Goal: Task Accomplishment & Management: Use online tool/utility

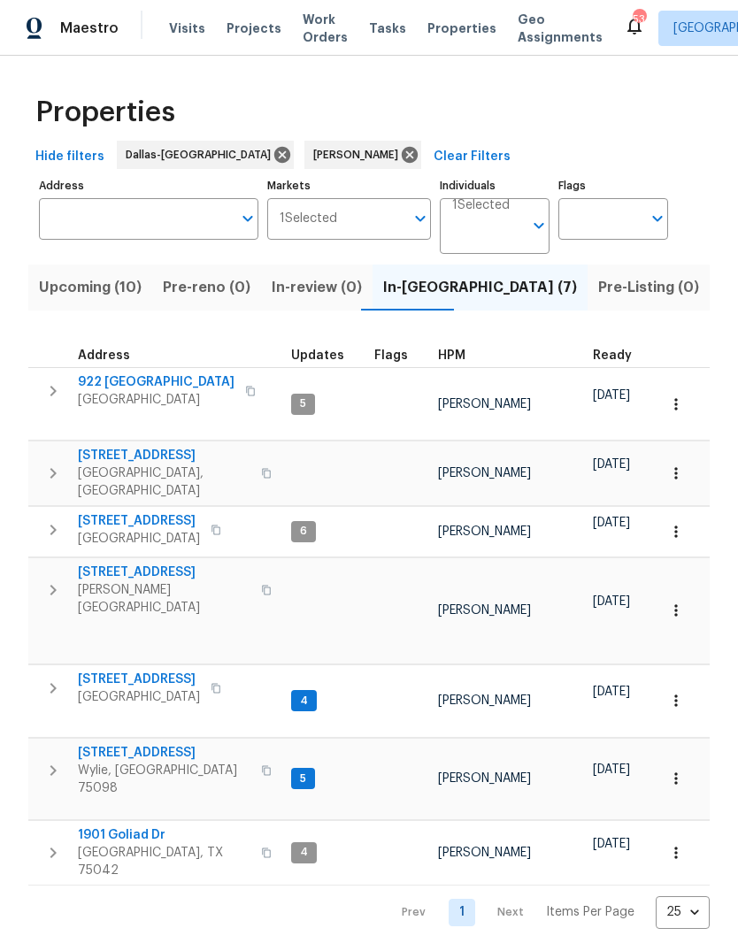
click at [136, 564] on span "[STREET_ADDRESS]" at bounding box center [164, 573] width 173 height 18
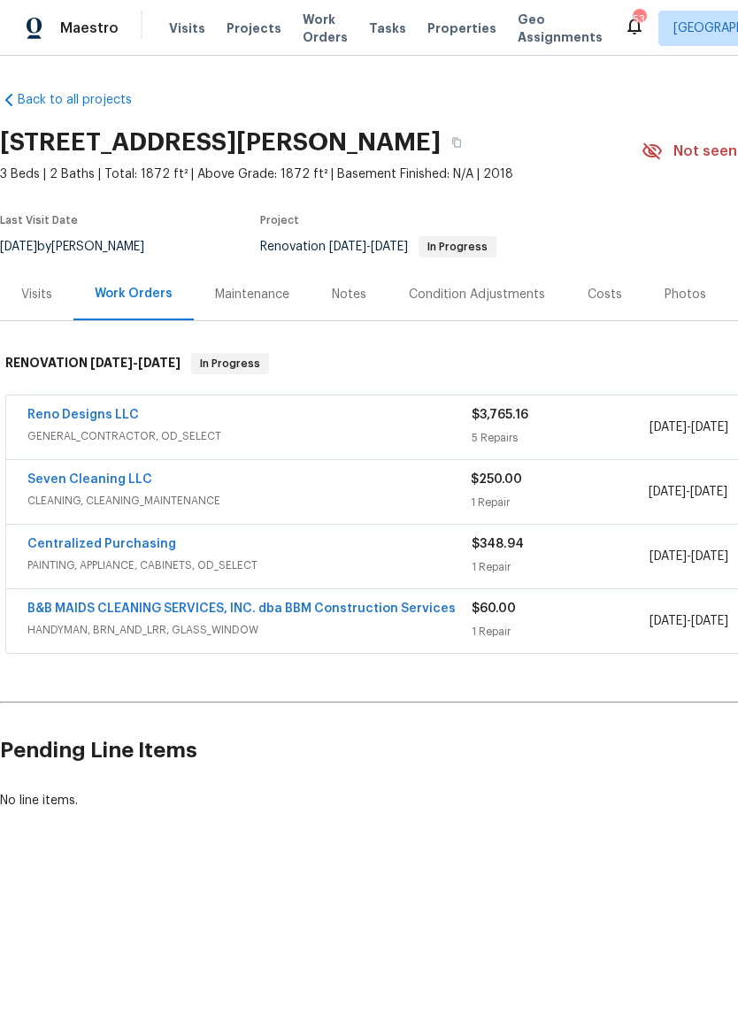
click at [358, 627] on span "HANDYMAN, BRN_AND_LRR, GLASS_WINDOW" at bounding box center [249, 630] width 444 height 18
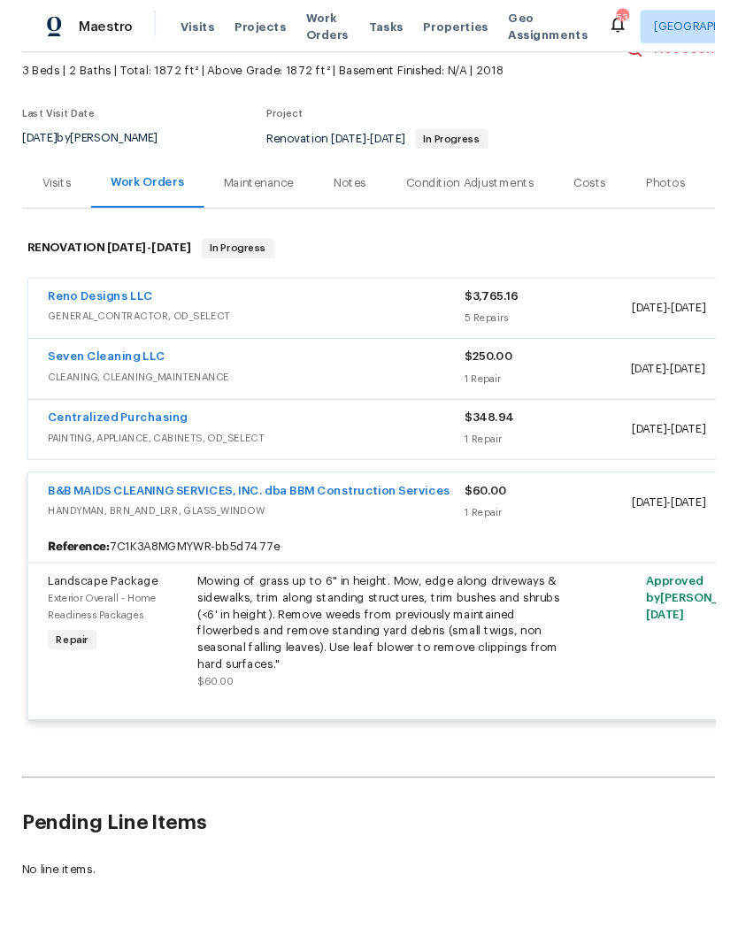
scroll to position [98, 0]
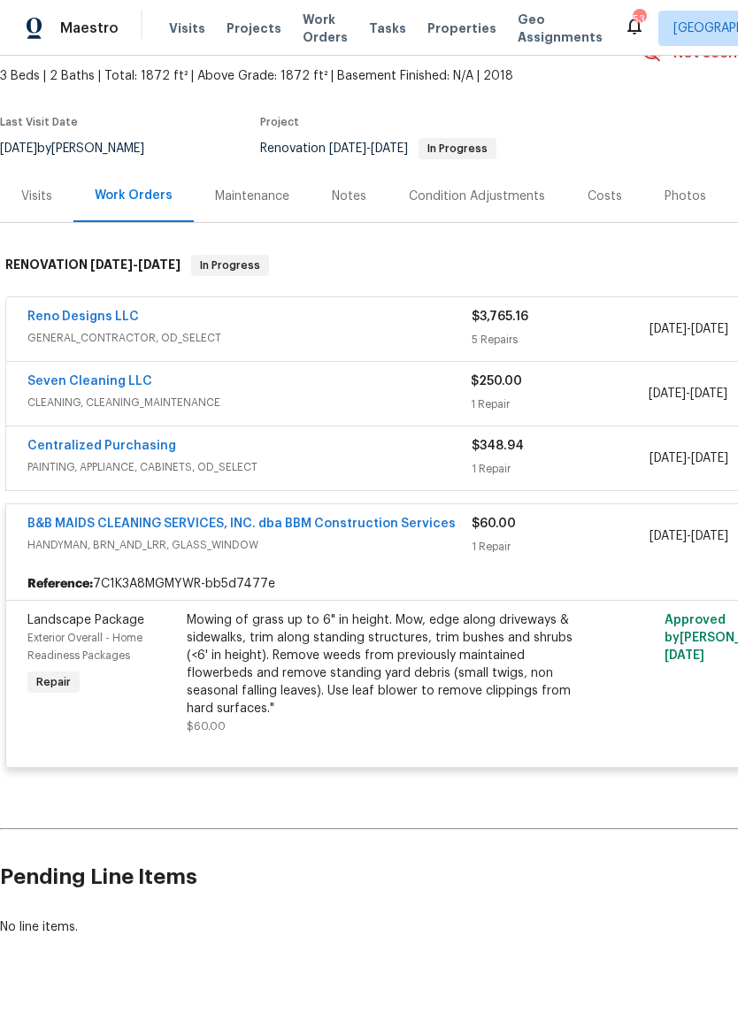
click at [358, 521] on link "B&B MAIDS CLEANING SERVICES, INC. dba BBM Construction Services" at bounding box center [241, 524] width 428 height 12
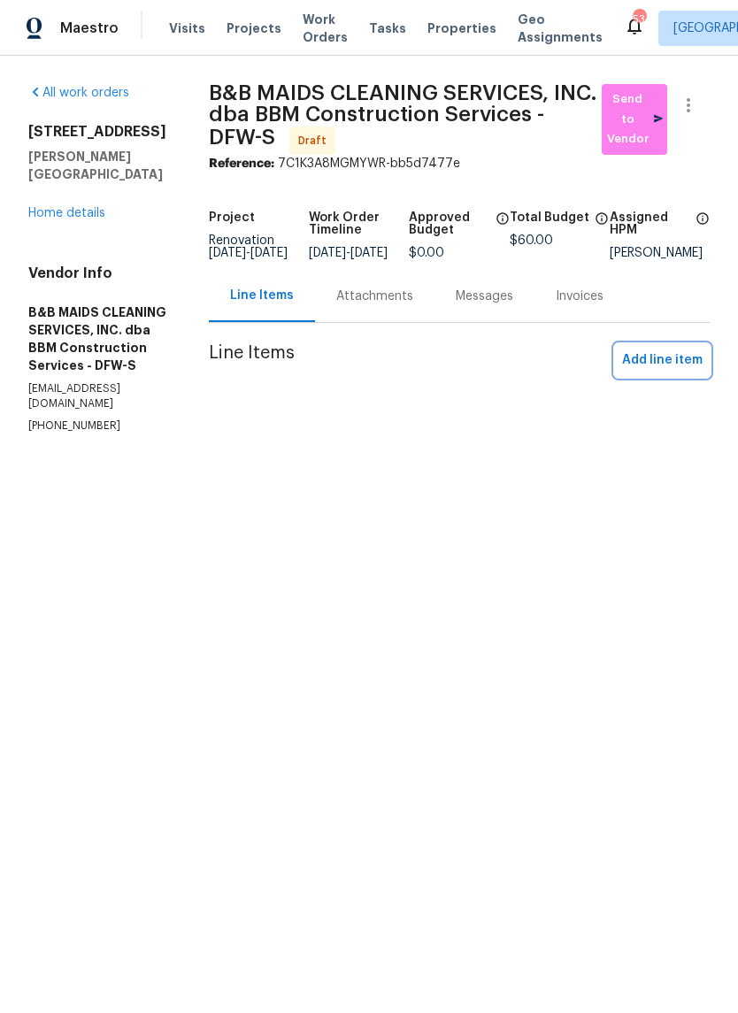
click at [666, 372] on span "Add line item" at bounding box center [662, 361] width 81 height 22
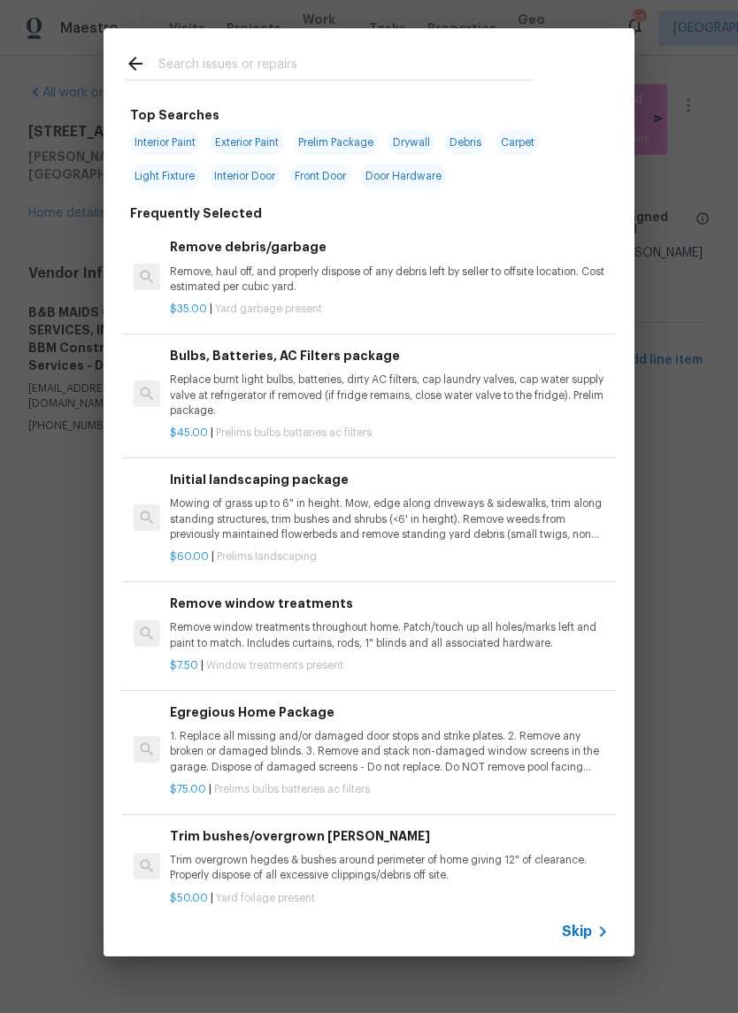
click at [344, 57] on input "text" at bounding box center [345, 66] width 375 height 27
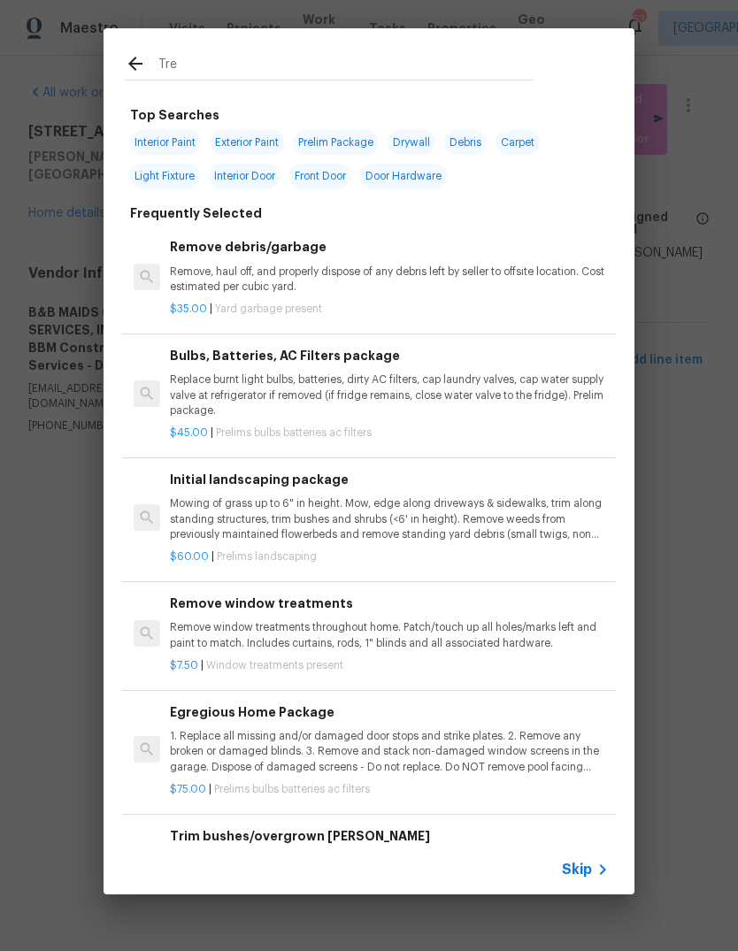
type input "Tree"
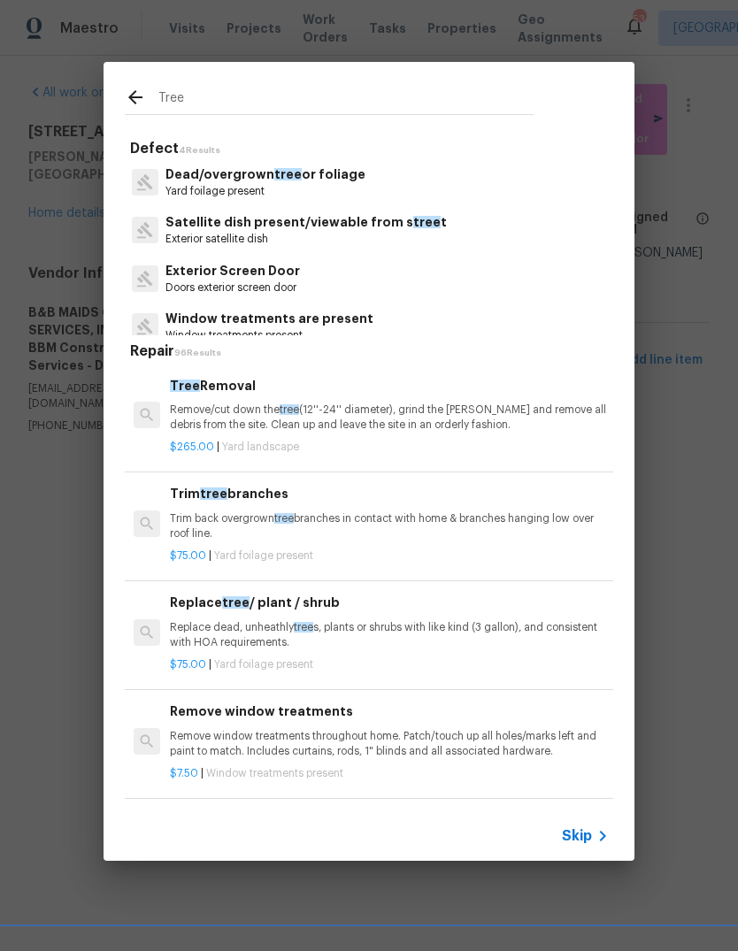
click at [300, 184] on p "Yard foilage present" at bounding box center [266, 191] width 200 height 15
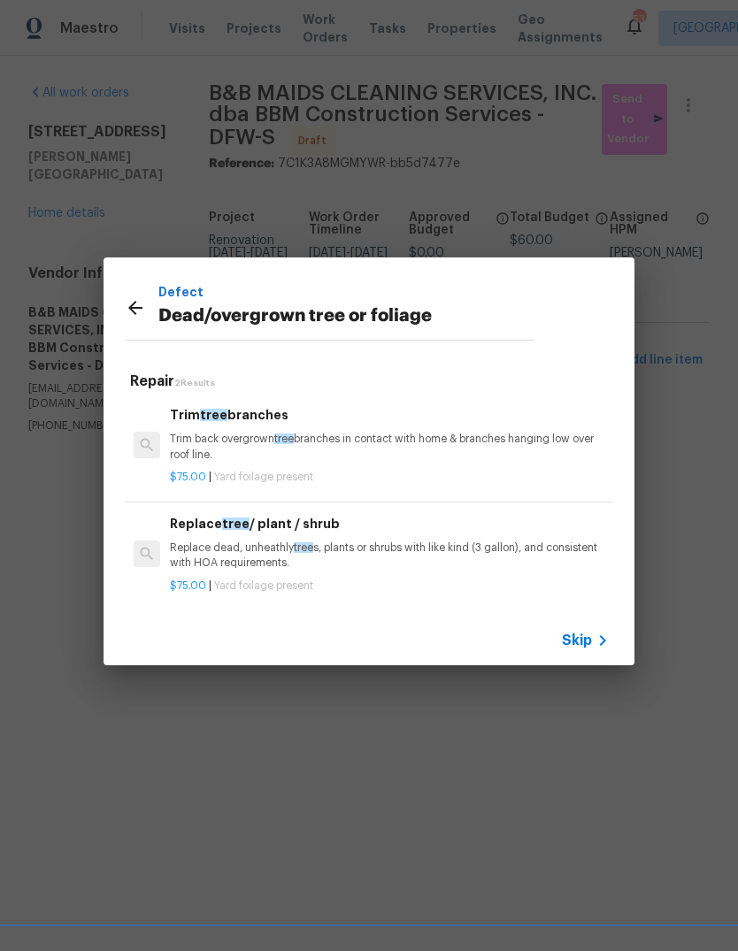
click at [323, 449] on p "Trim back overgrown tree branches in contact with home & branches hanging low o…" at bounding box center [389, 447] width 439 height 30
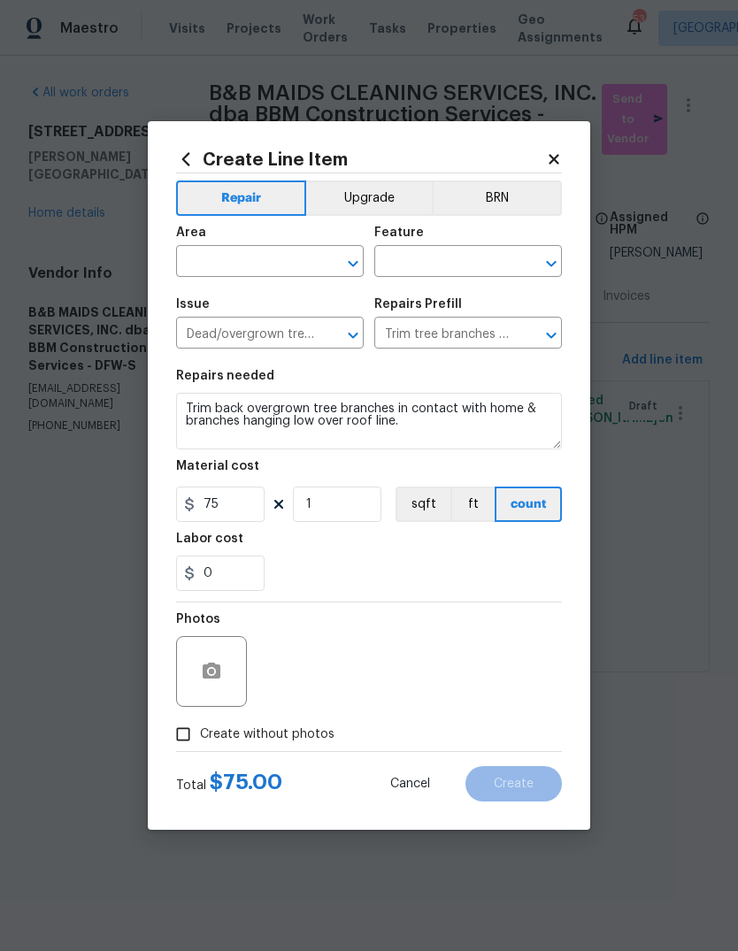
click at [250, 254] on input "text" at bounding box center [245, 263] width 138 height 27
type input "trim front"
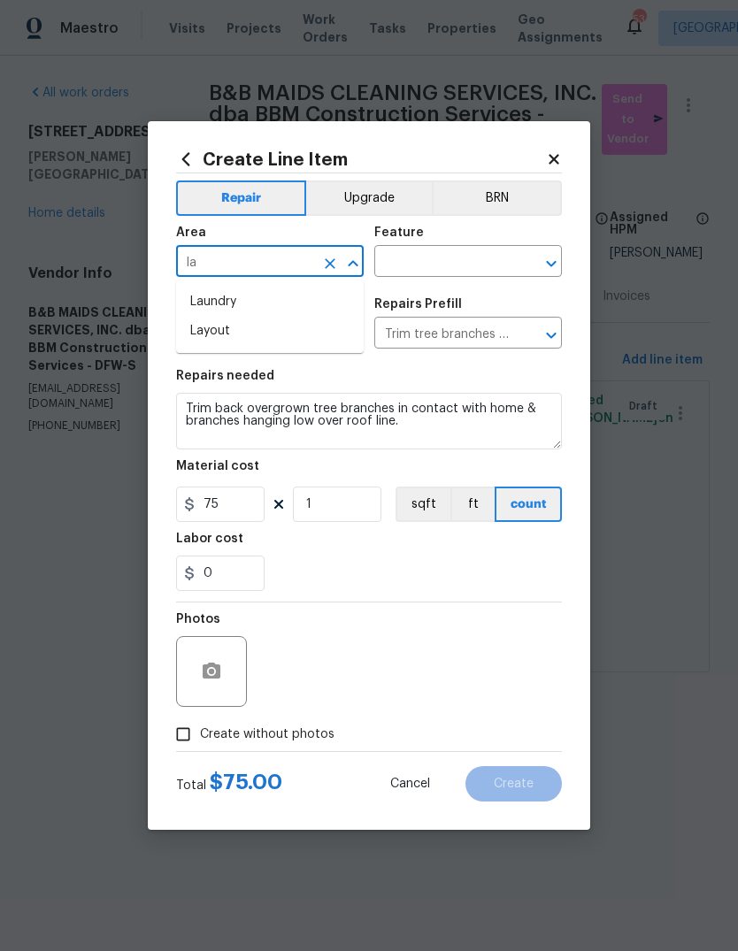
type input "l"
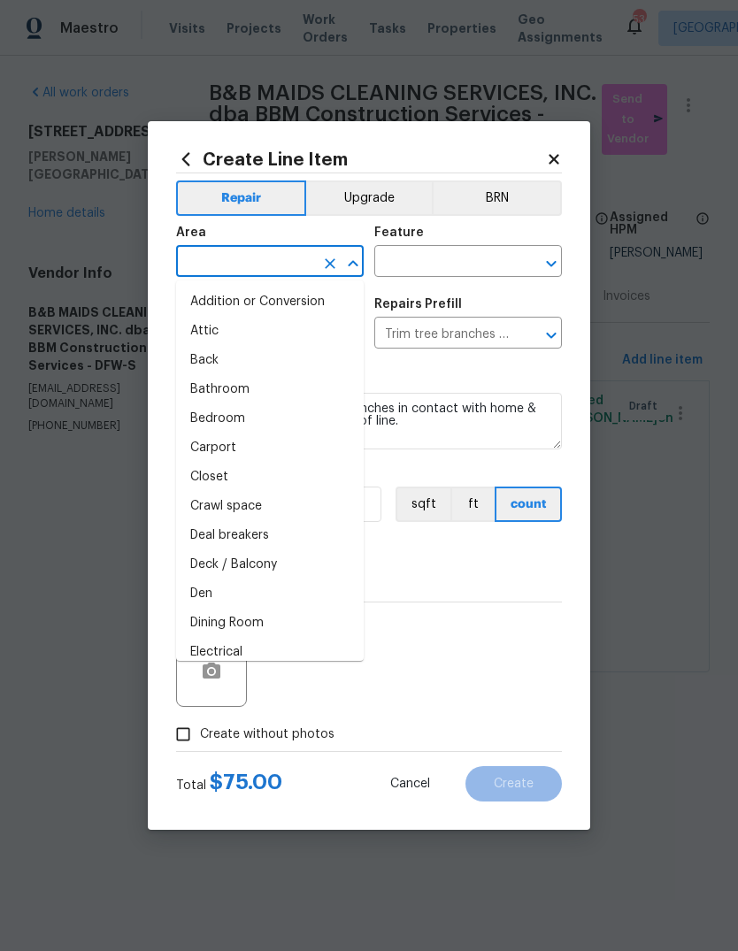
type input "f"
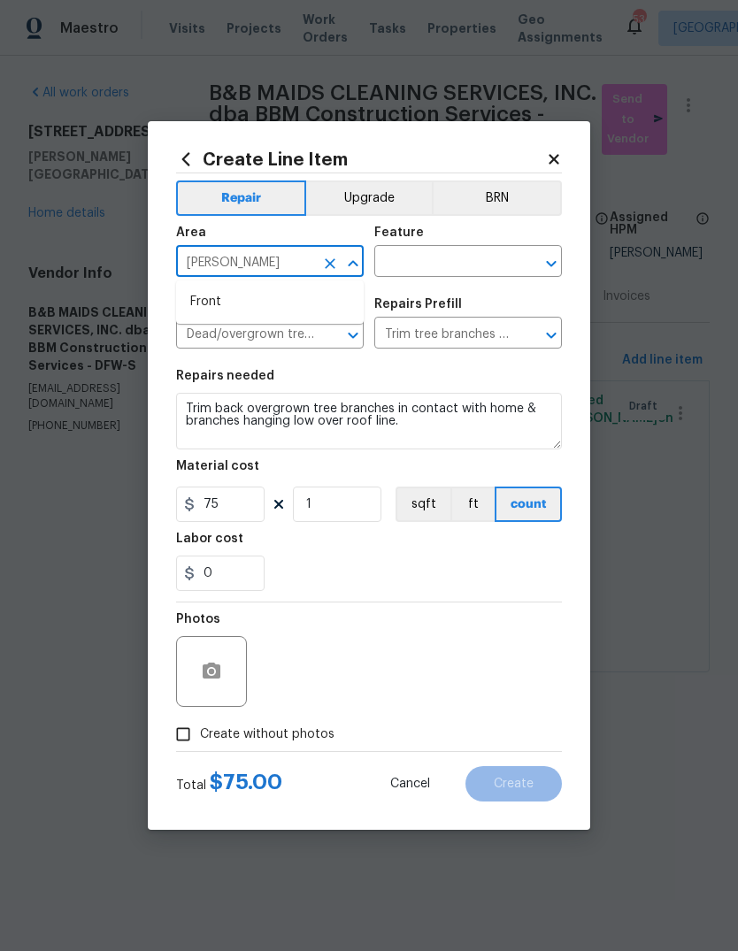
type input "ront"
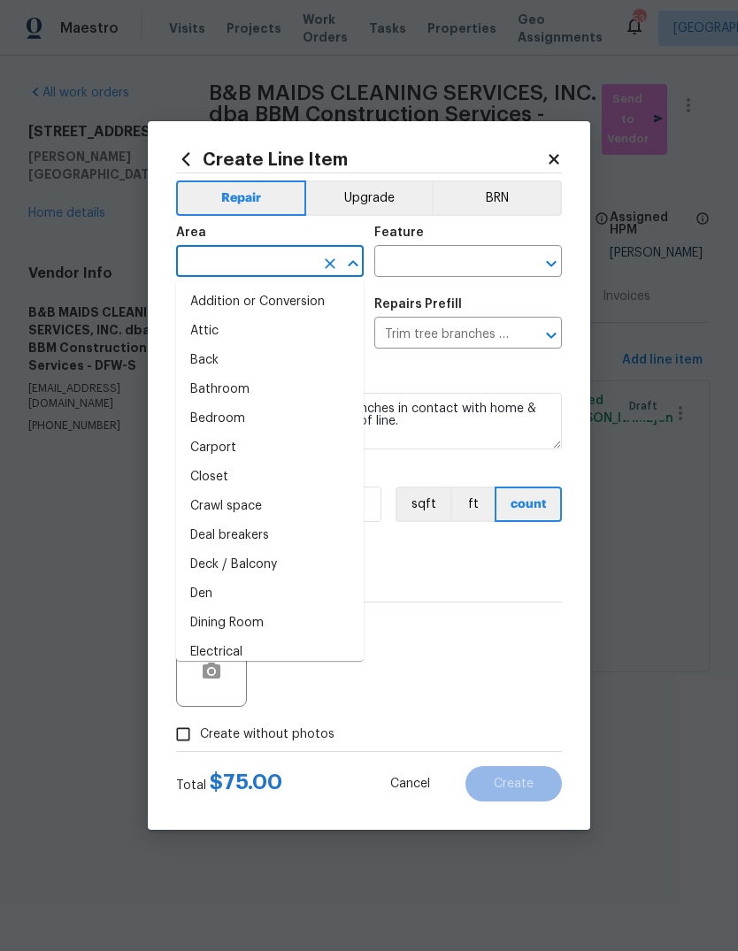
click at [211, 304] on li "Addition or Conversion" at bounding box center [270, 302] width 188 height 29
type input "Addition or Conversion"
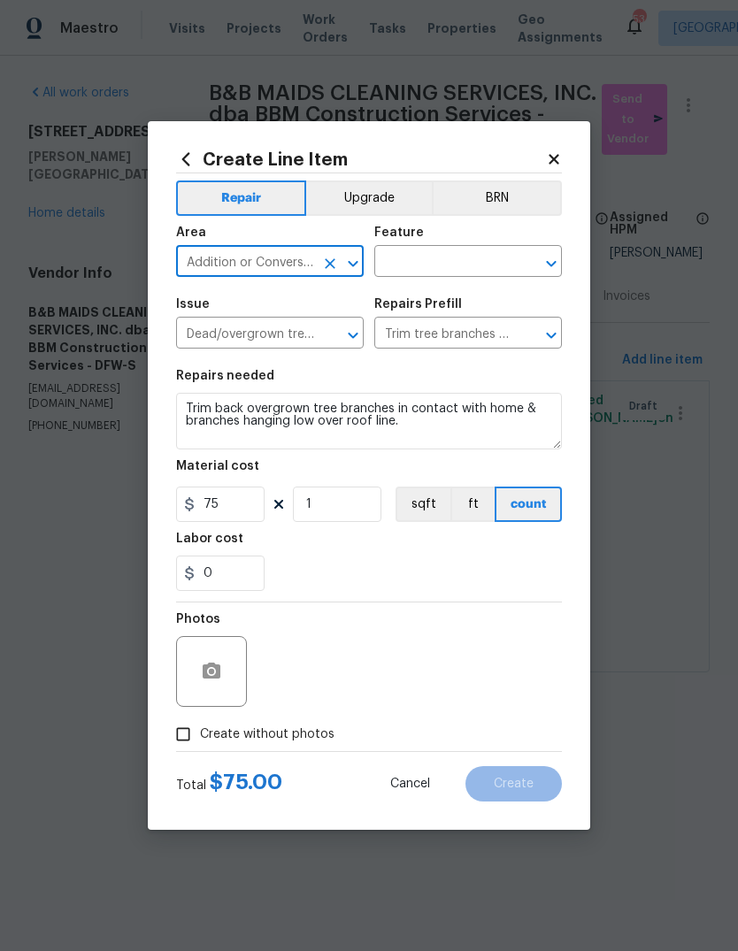
click at [328, 265] on icon "Clear" at bounding box center [330, 263] width 11 height 11
click at [209, 301] on li "Front" at bounding box center [270, 302] width 188 height 29
type input "Front"
click at [446, 252] on input "text" at bounding box center [443, 263] width 138 height 27
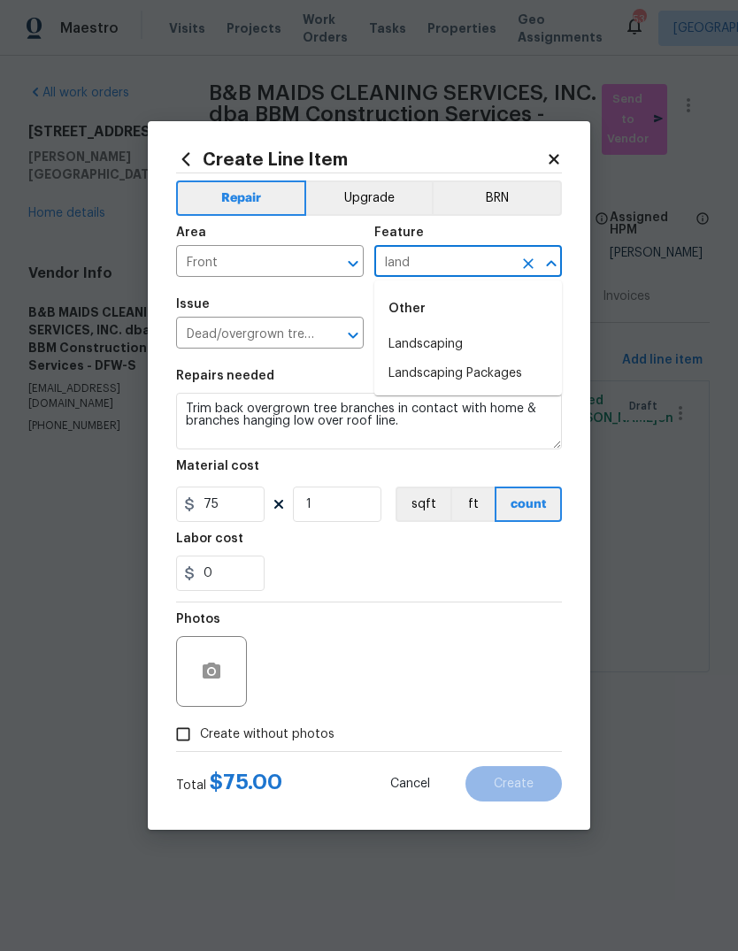
click at [435, 345] on li "Landscaping" at bounding box center [468, 344] width 188 height 29
type input "Landscaping"
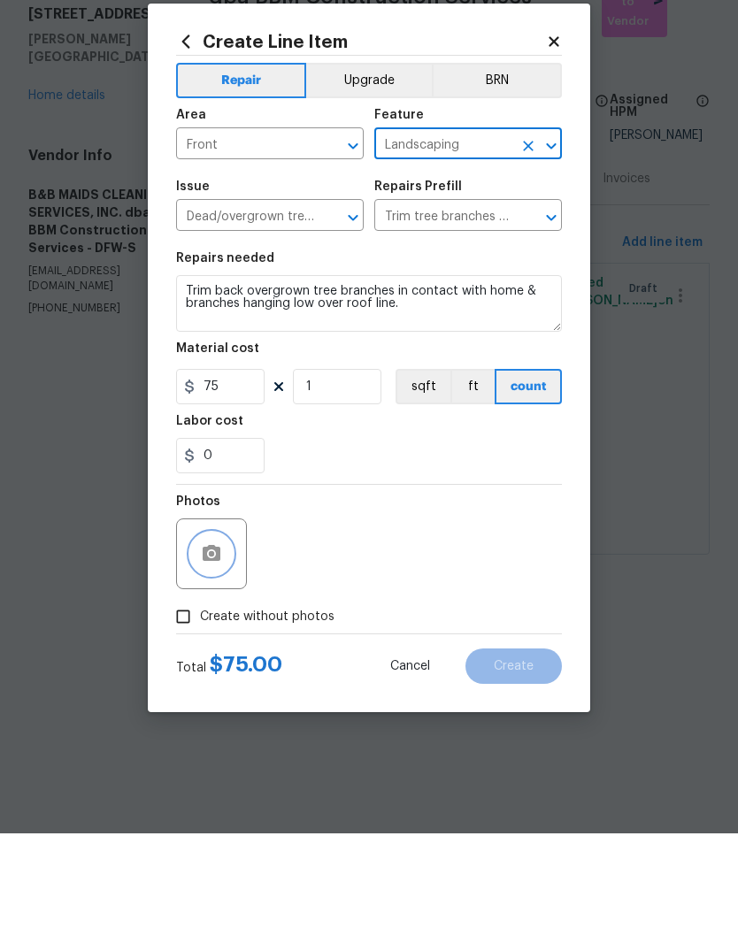
click at [212, 663] on icon "button" at bounding box center [212, 671] width 18 height 16
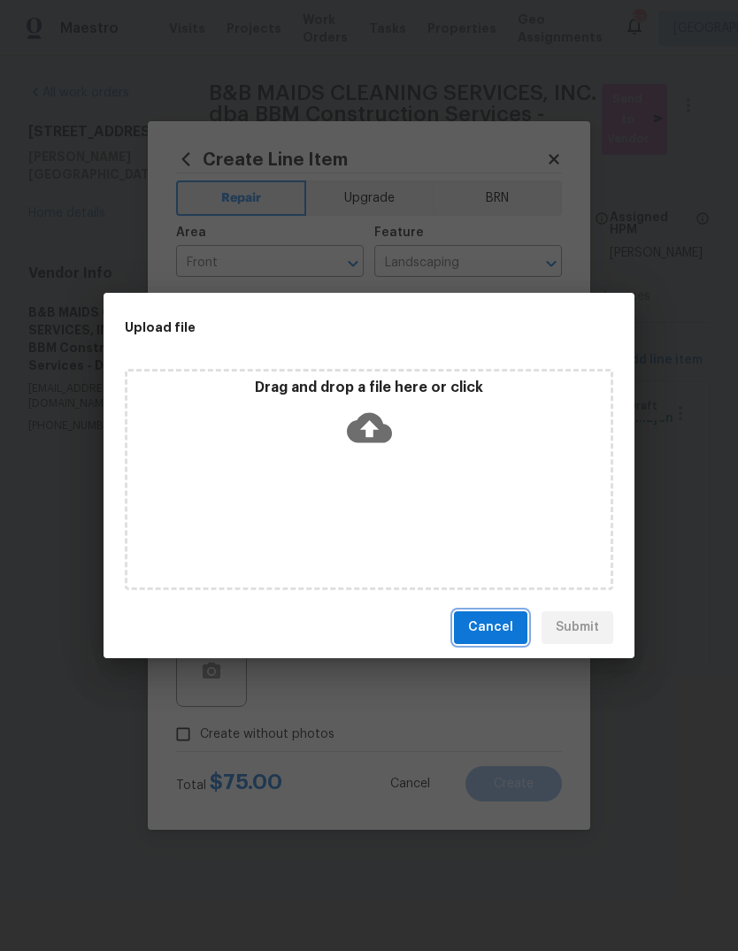
click at [497, 629] on span "Cancel" at bounding box center [490, 628] width 45 height 22
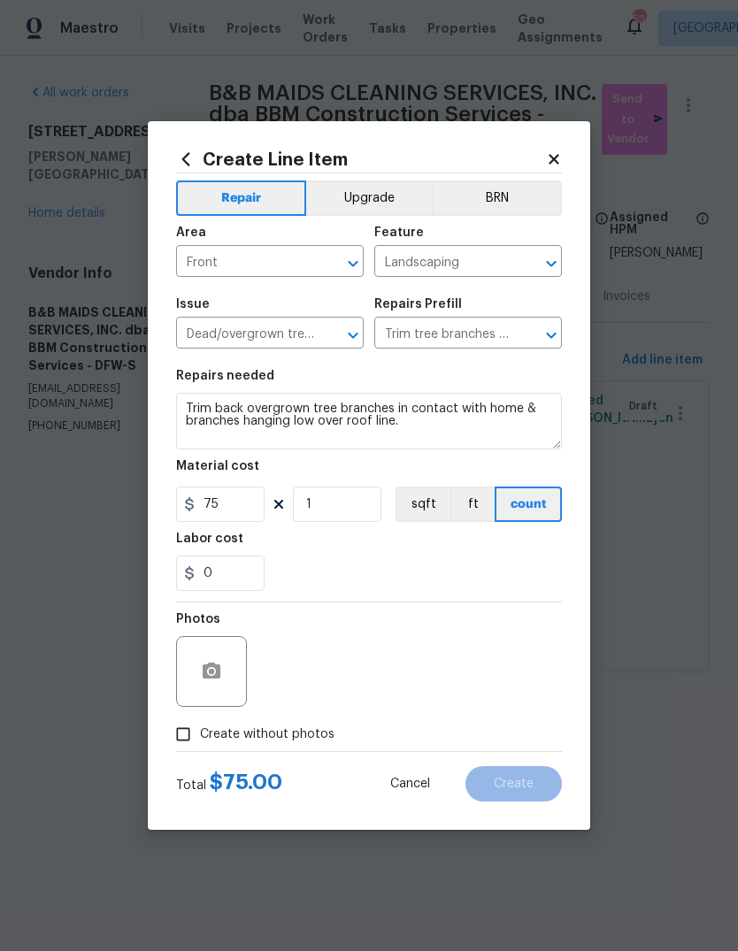
click at [304, 744] on span "Create without photos" at bounding box center [267, 735] width 135 height 19
click at [200, 744] on input "Create without photos" at bounding box center [183, 735] width 34 height 34
checkbox input "true"
click at [408, 675] on textarea at bounding box center [411, 671] width 301 height 71
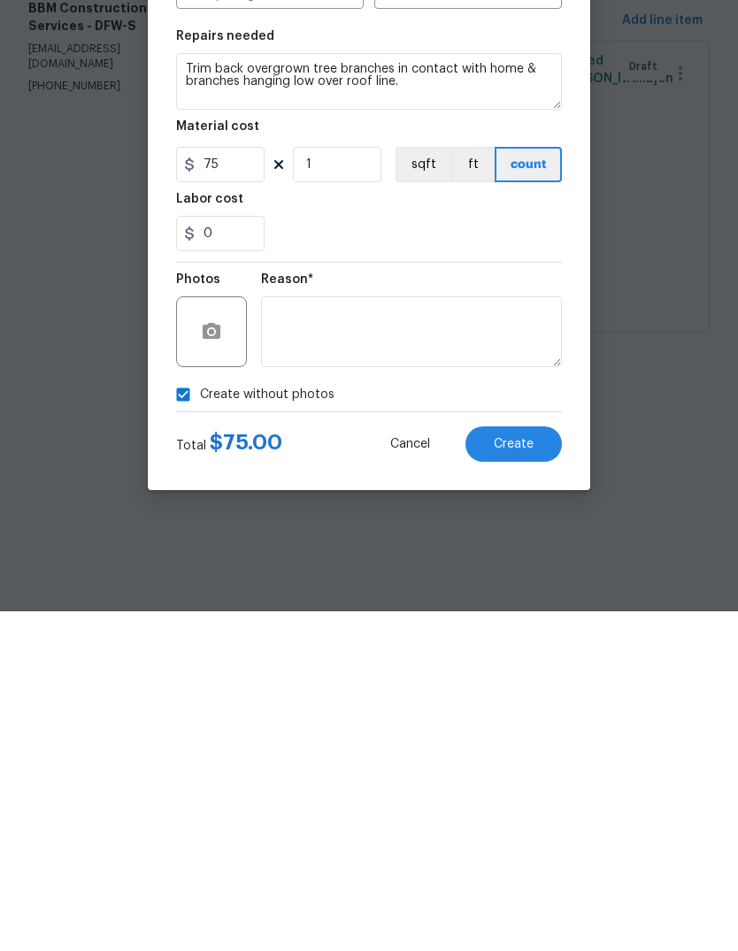
click at [515, 766] on button "Create" at bounding box center [514, 783] width 96 height 35
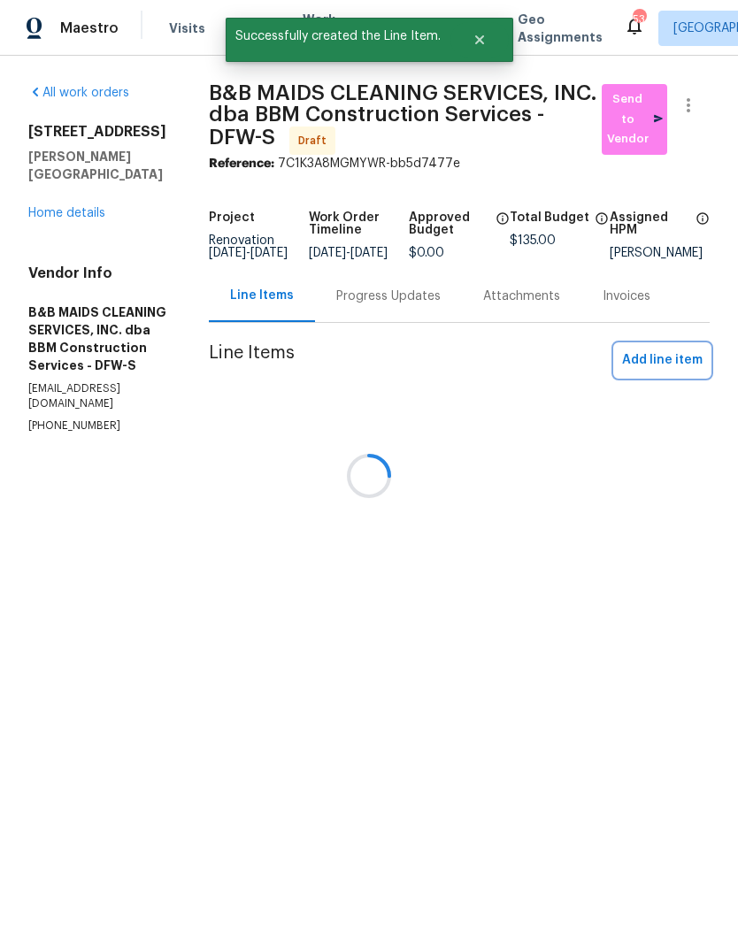
click at [666, 372] on span "Add line item" at bounding box center [662, 361] width 81 height 22
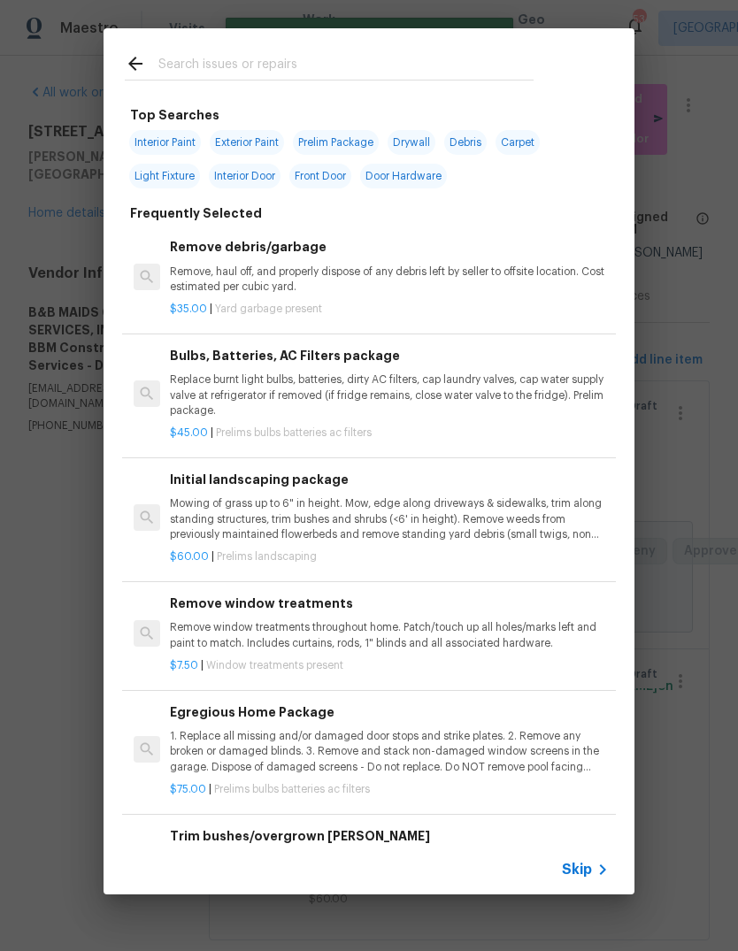
click at [346, 57] on input "text" at bounding box center [345, 66] width 375 height 27
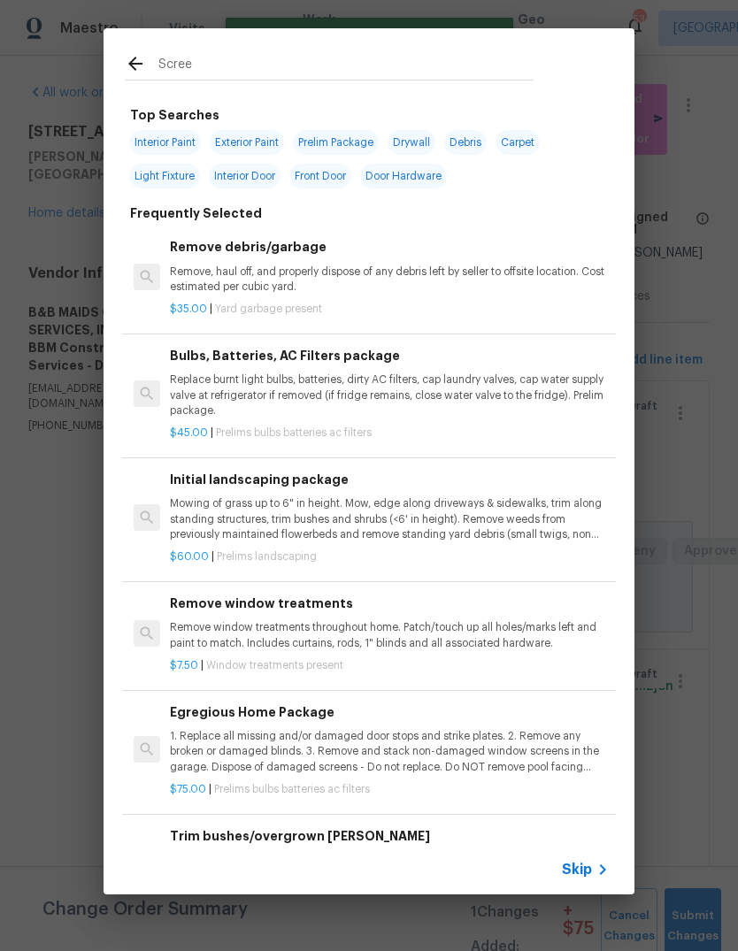
type input "Screen"
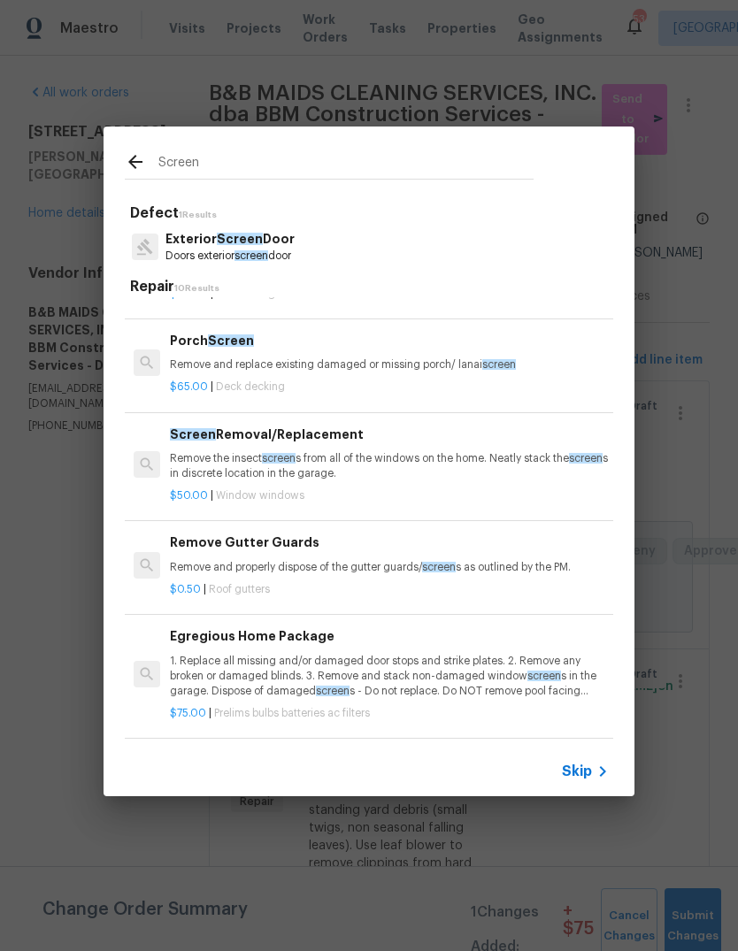
scroll to position [404, 0]
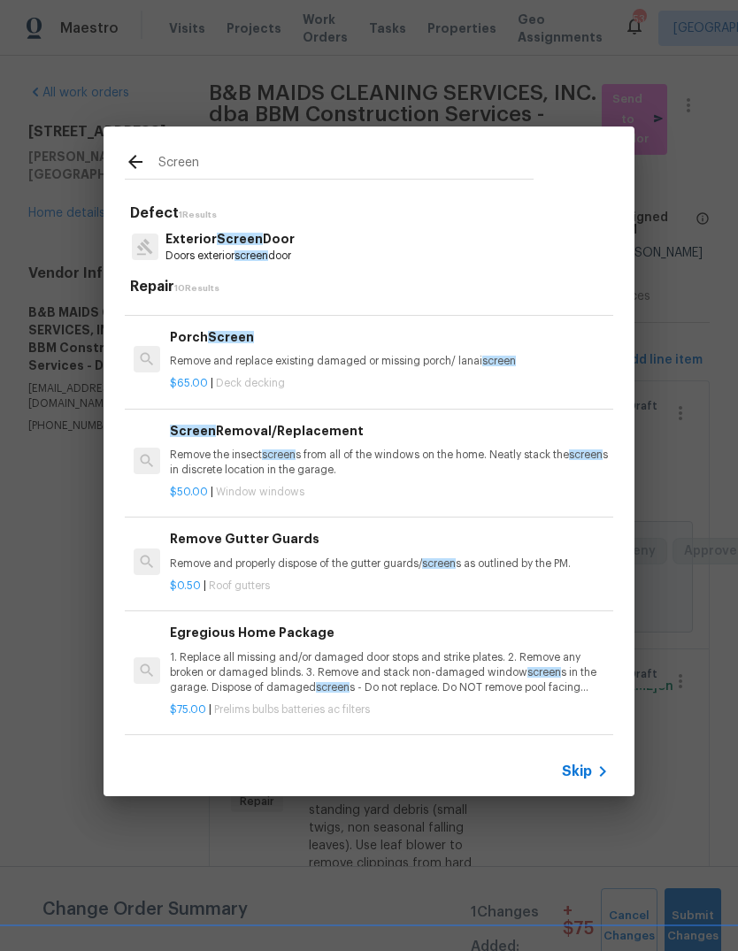
click at [437, 458] on p "Remove the insect screen s from all of the windows on the home. Neatly stack th…" at bounding box center [389, 463] width 439 height 30
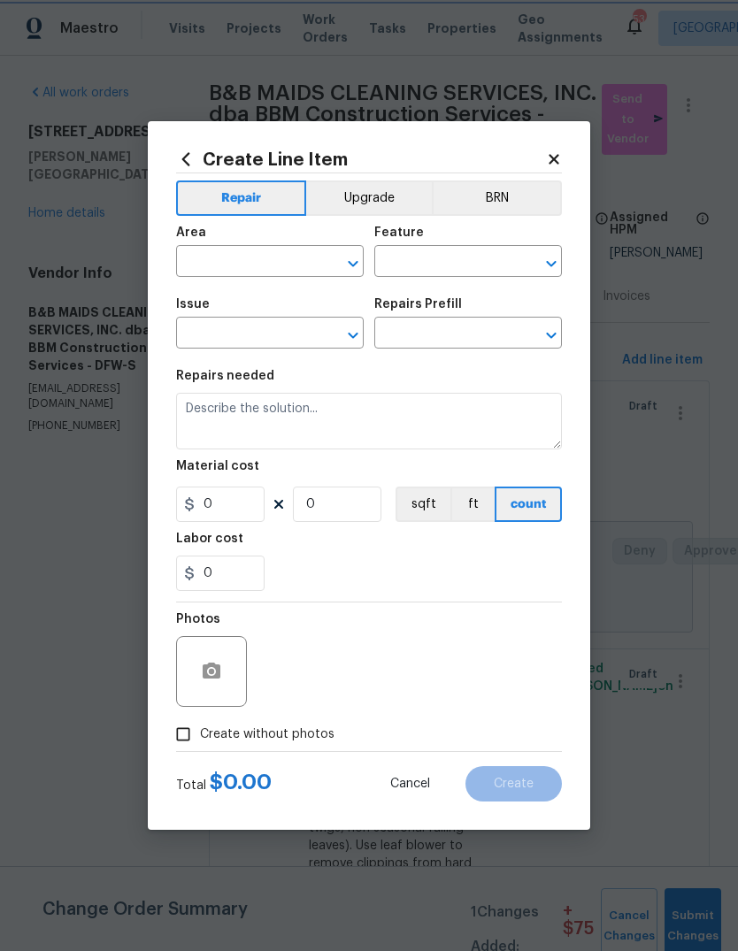
type input "Windows & Skylights"
type textarea "Remove the insect screens from all of the windows on the home. Neatly stack the…"
type input "1"
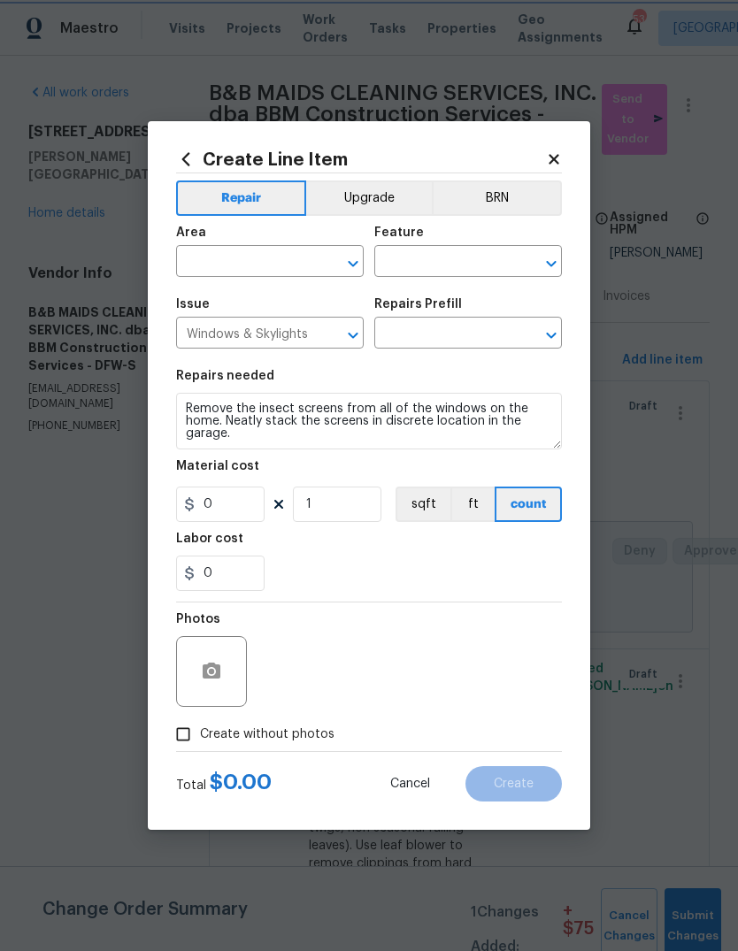
type input "Screen Removal/Replacement $50.00"
type input "50"
click at [281, 256] on input "text" at bounding box center [245, 263] width 138 height 27
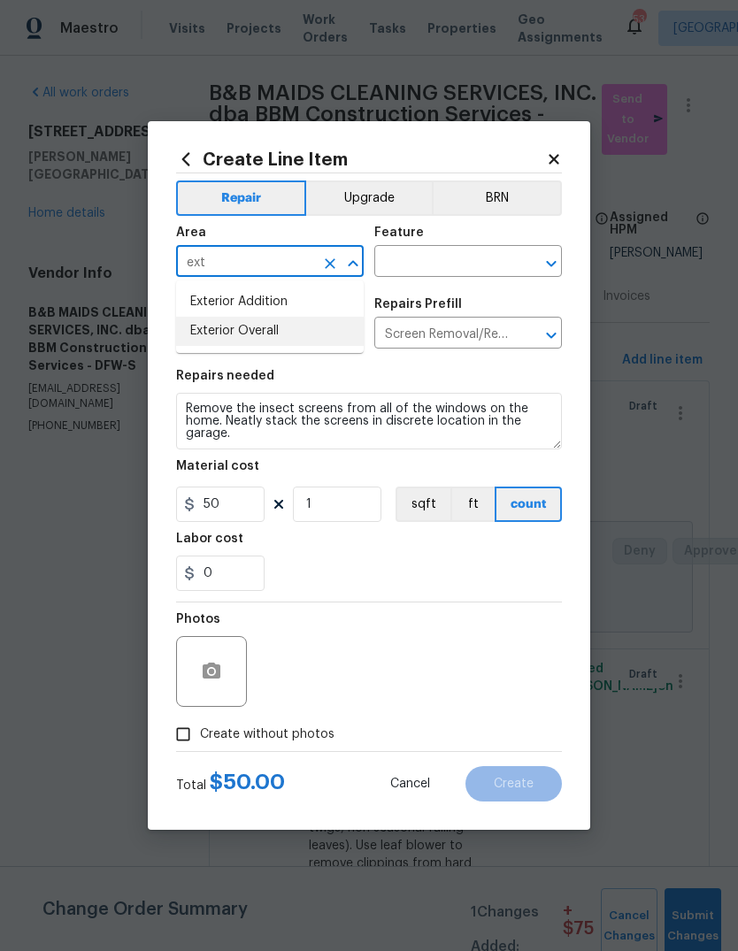
click at [281, 341] on li "Exterior Overall" at bounding box center [270, 331] width 188 height 29
type input "Exterior Overall"
click at [469, 243] on div "Feature" at bounding box center [468, 238] width 188 height 23
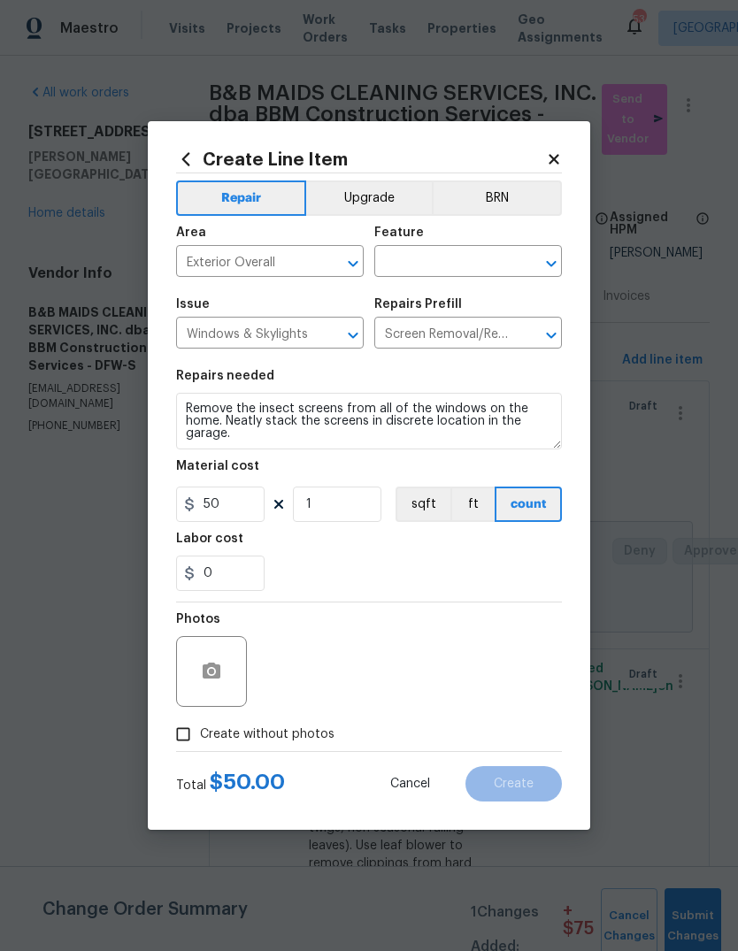
click at [448, 258] on input "text" at bounding box center [443, 263] width 138 height 27
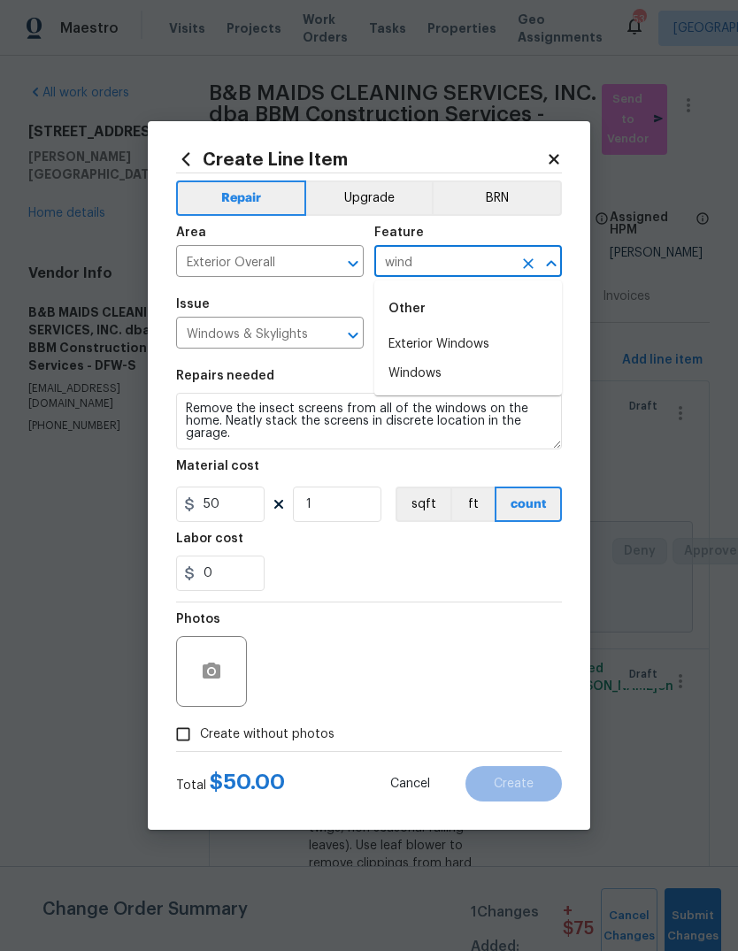
click at [467, 345] on li "Exterior Windows" at bounding box center [468, 344] width 188 height 29
type input "Exterior Windows"
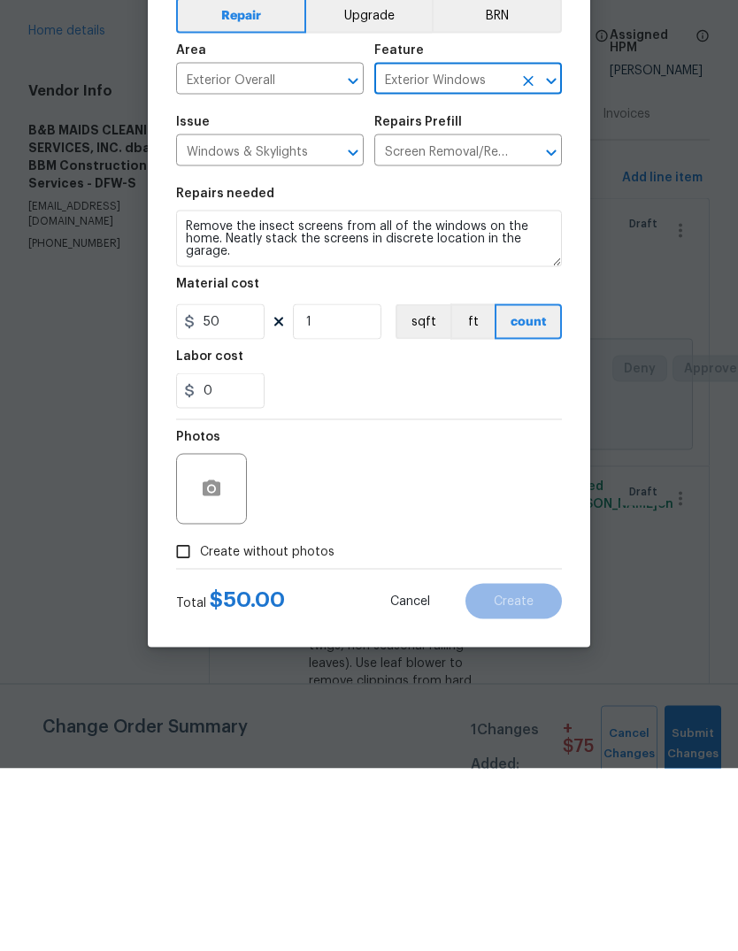
click at [306, 726] on span "Create without photos" at bounding box center [267, 735] width 135 height 19
click at [200, 718] on input "Create without photos" at bounding box center [183, 735] width 34 height 34
checkbox input "true"
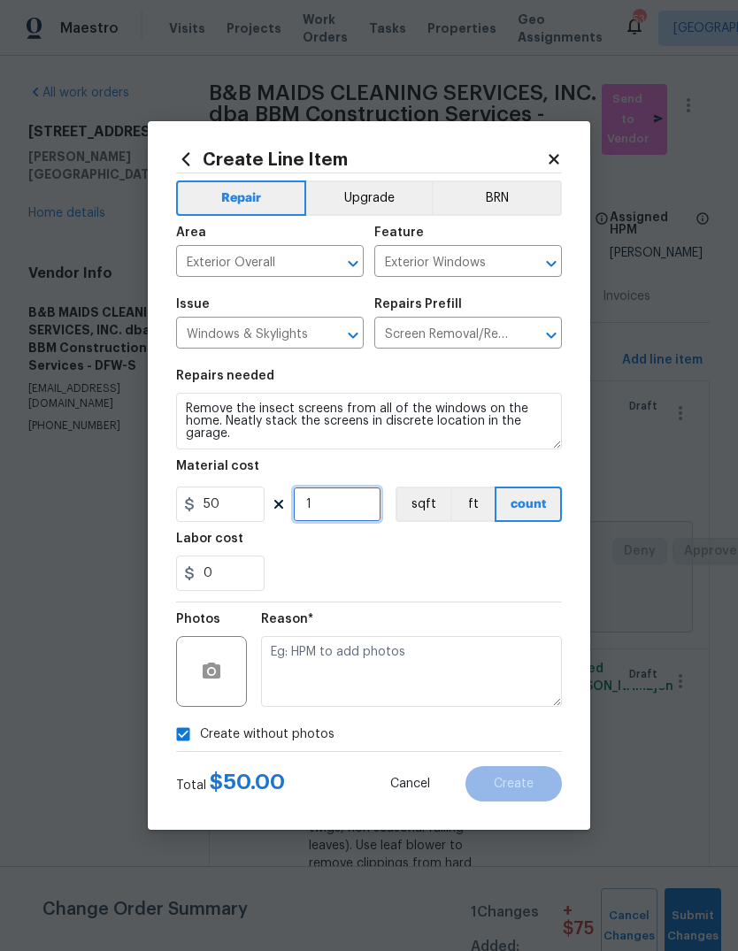
click at [374, 503] on input "1" at bounding box center [337, 504] width 89 height 35
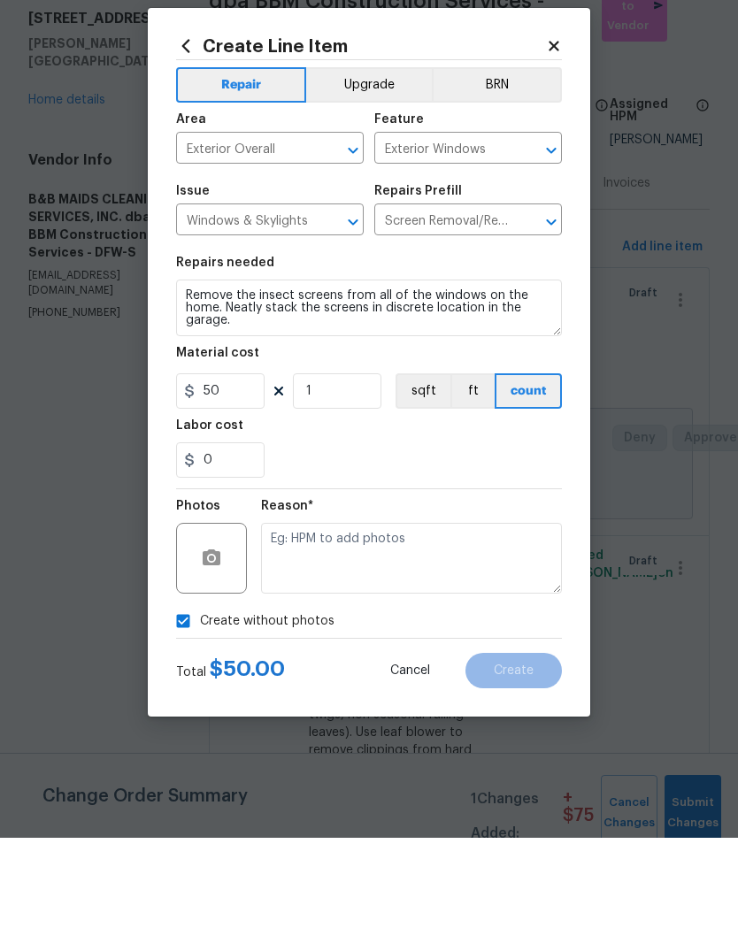
click at [398, 636] on textarea at bounding box center [411, 671] width 301 height 71
click at [521, 556] on div "0" at bounding box center [369, 573] width 386 height 35
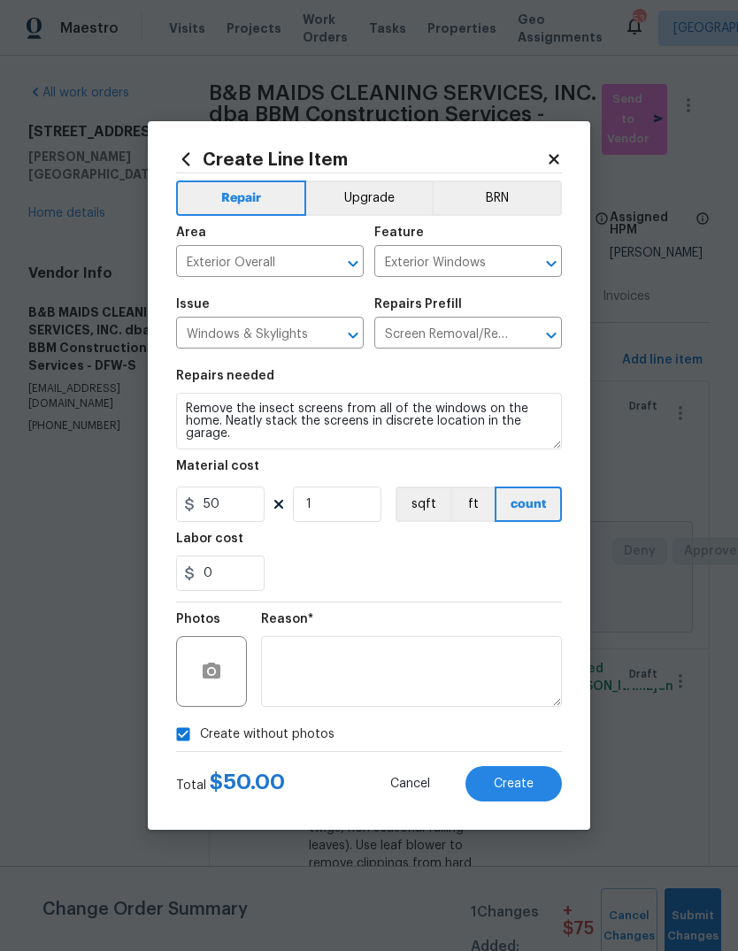
click at [535, 782] on button "Create" at bounding box center [514, 783] width 96 height 35
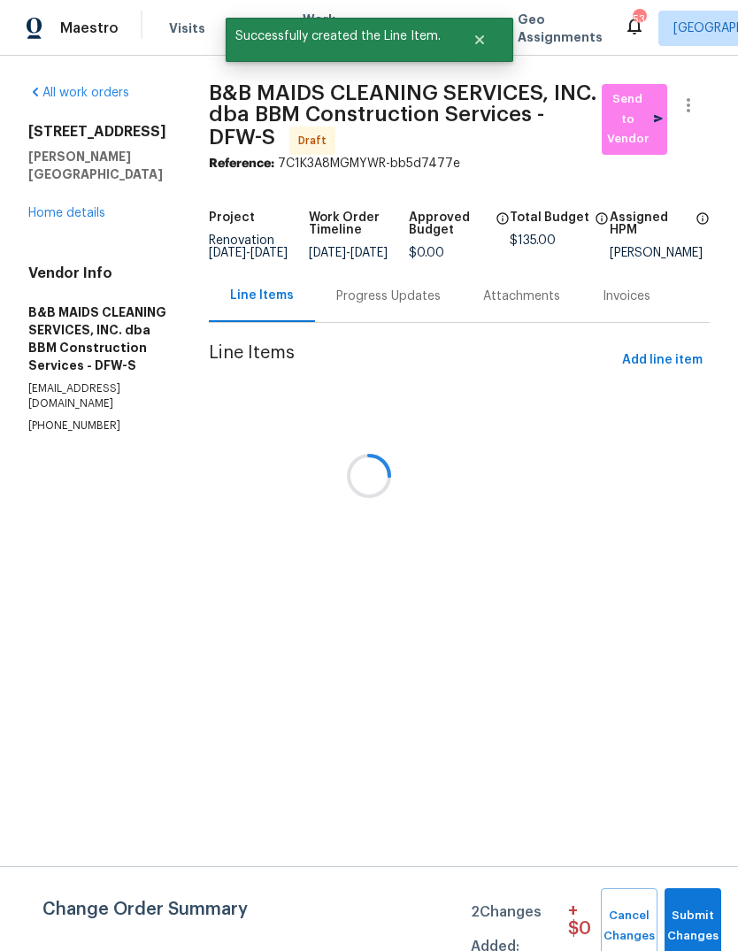
scroll to position [0, 0]
click at [672, 327] on div at bounding box center [369, 475] width 738 height 951
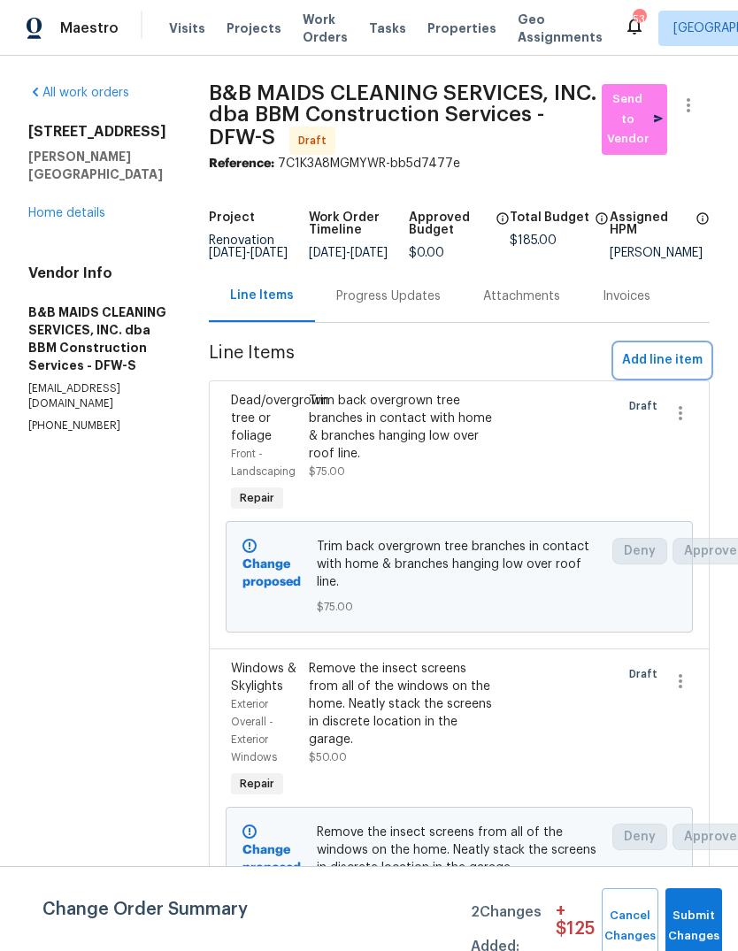
click at [668, 372] on span "Add line item" at bounding box center [662, 361] width 81 height 22
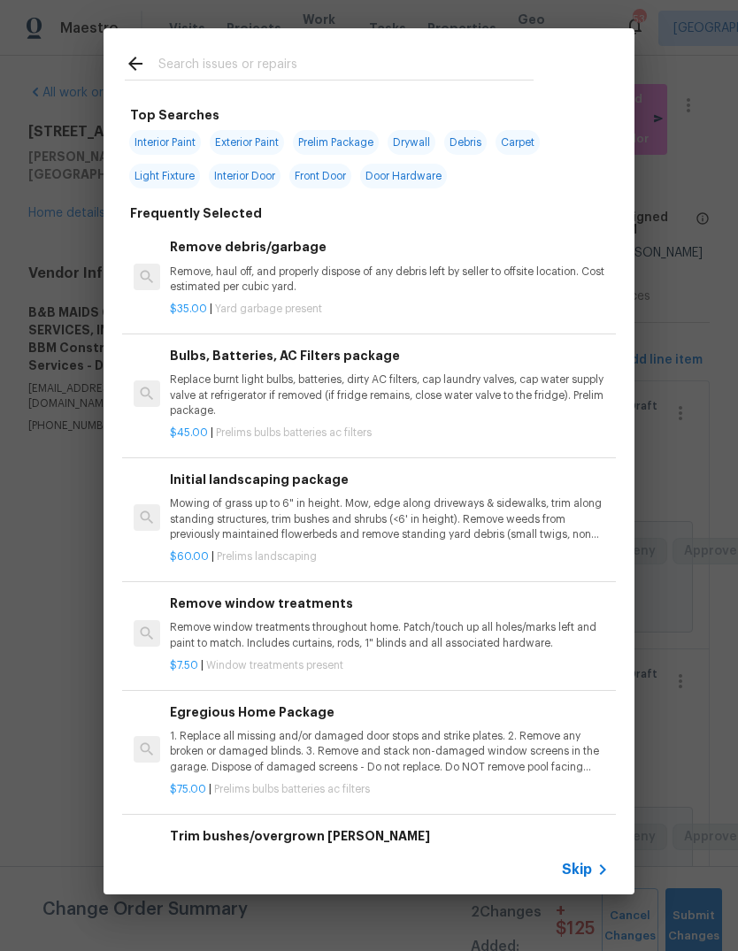
click at [366, 54] on input "text" at bounding box center [345, 66] width 375 height 27
type input "Pressure"
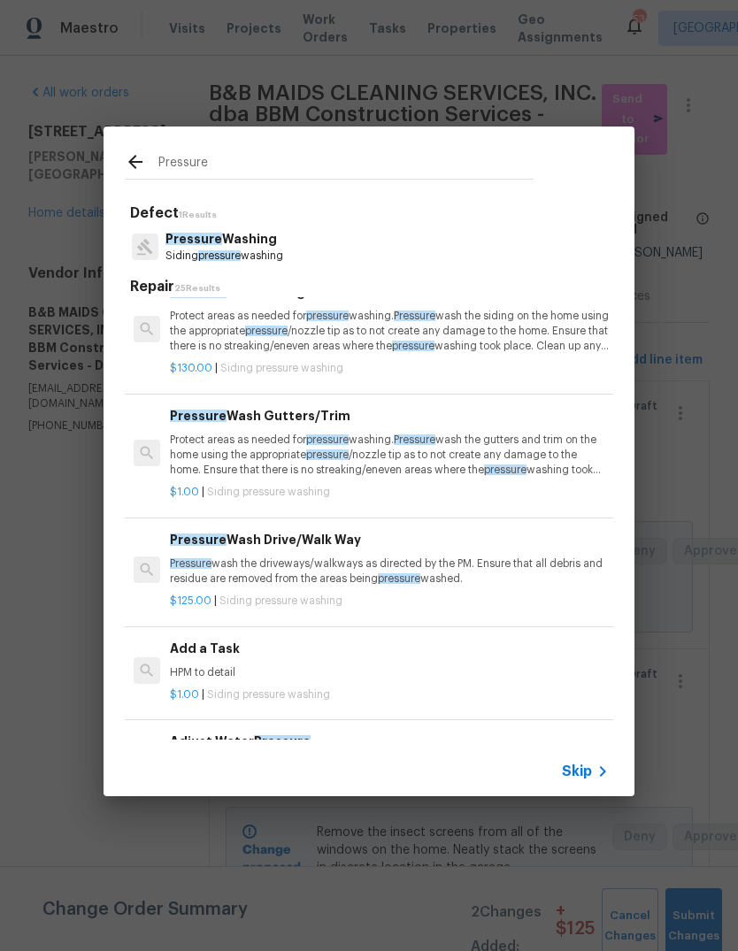
scroll to position [29, 1]
click at [449, 345] on p "Protect areas as needed for pressure washing. Pressure wash the siding on the h…" at bounding box center [388, 331] width 439 height 45
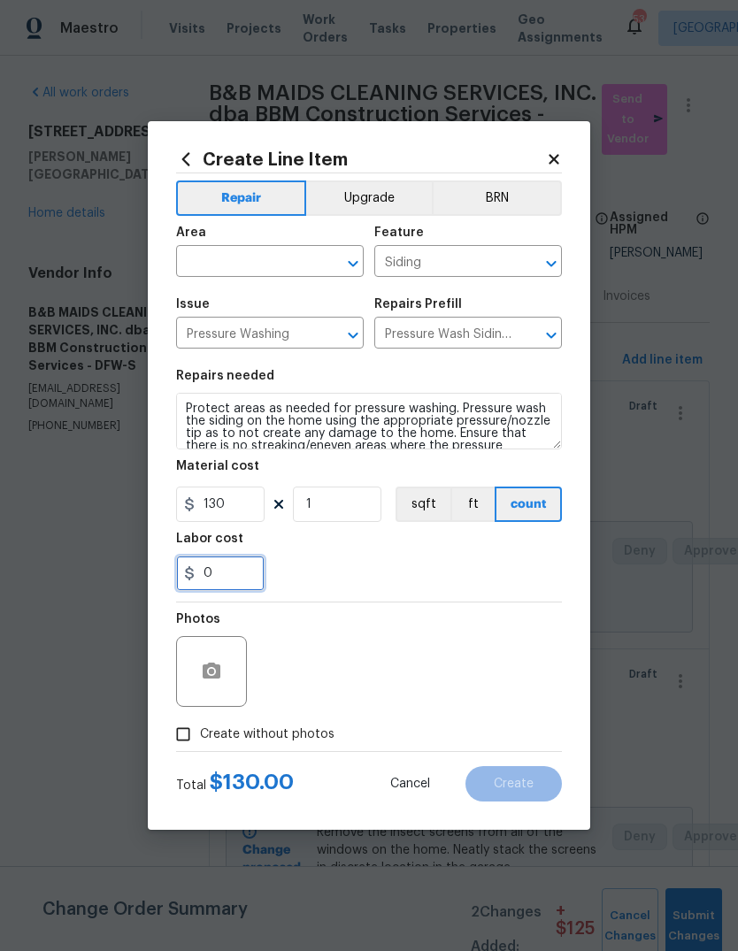
click at [246, 571] on input "0" at bounding box center [220, 573] width 89 height 35
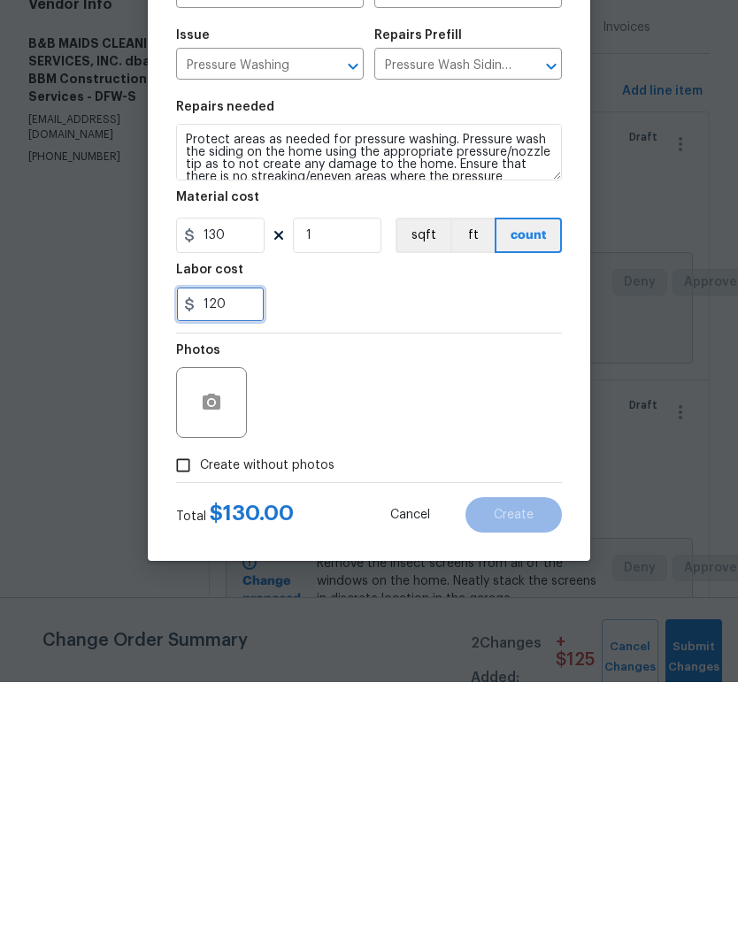
type input "120"
click at [461, 603] on div "Photos" at bounding box center [369, 660] width 386 height 115
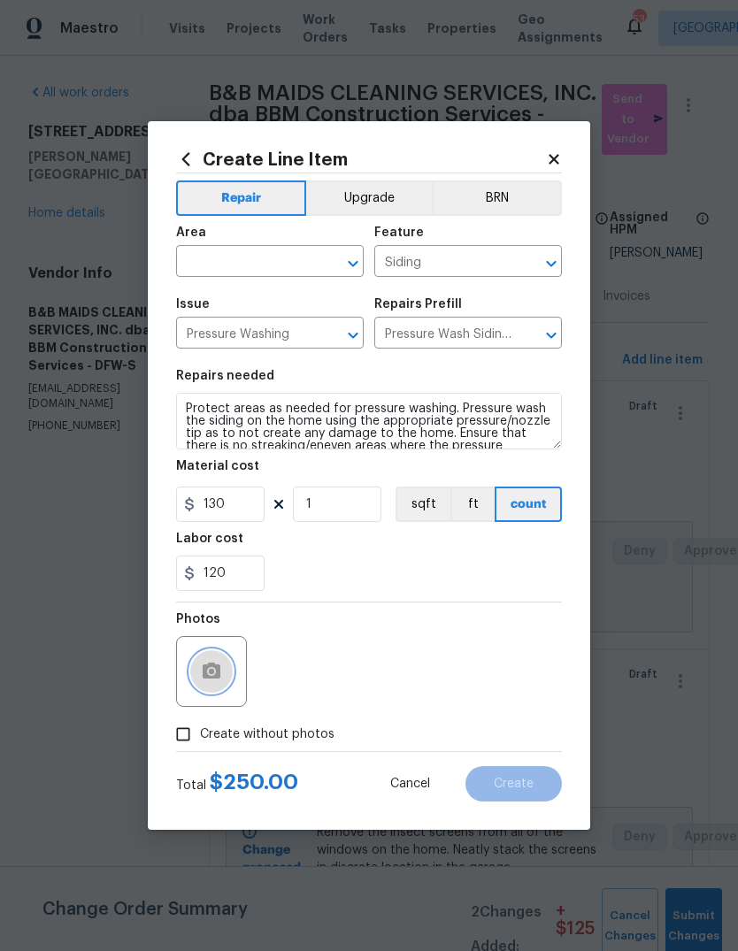
click at [227, 674] on button "button" at bounding box center [211, 672] width 42 height 42
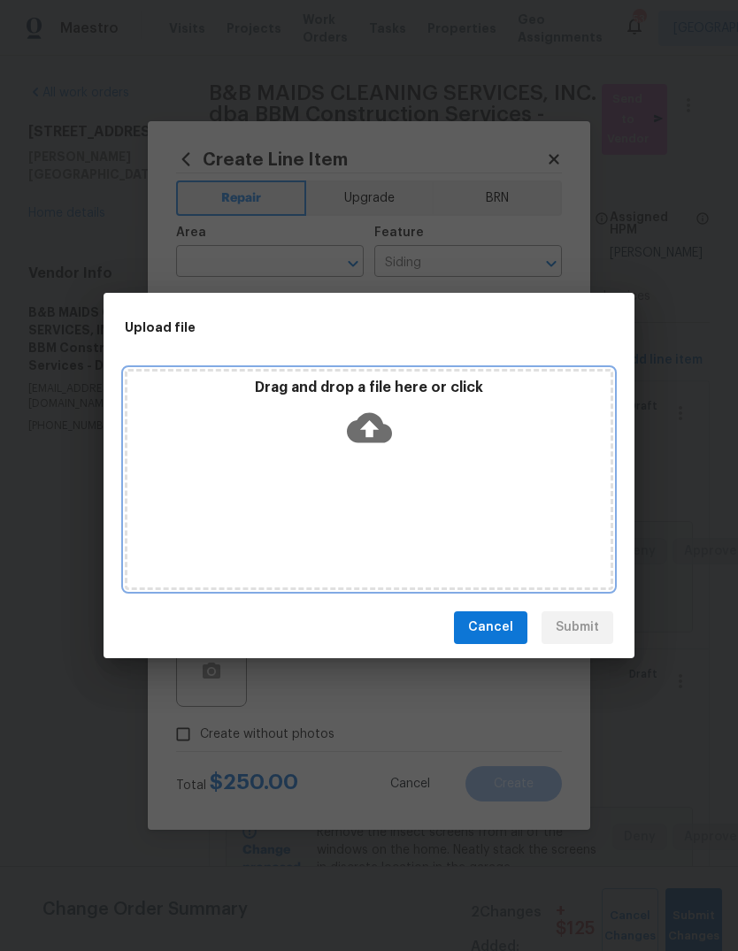
click at [383, 427] on icon at bounding box center [369, 427] width 45 height 30
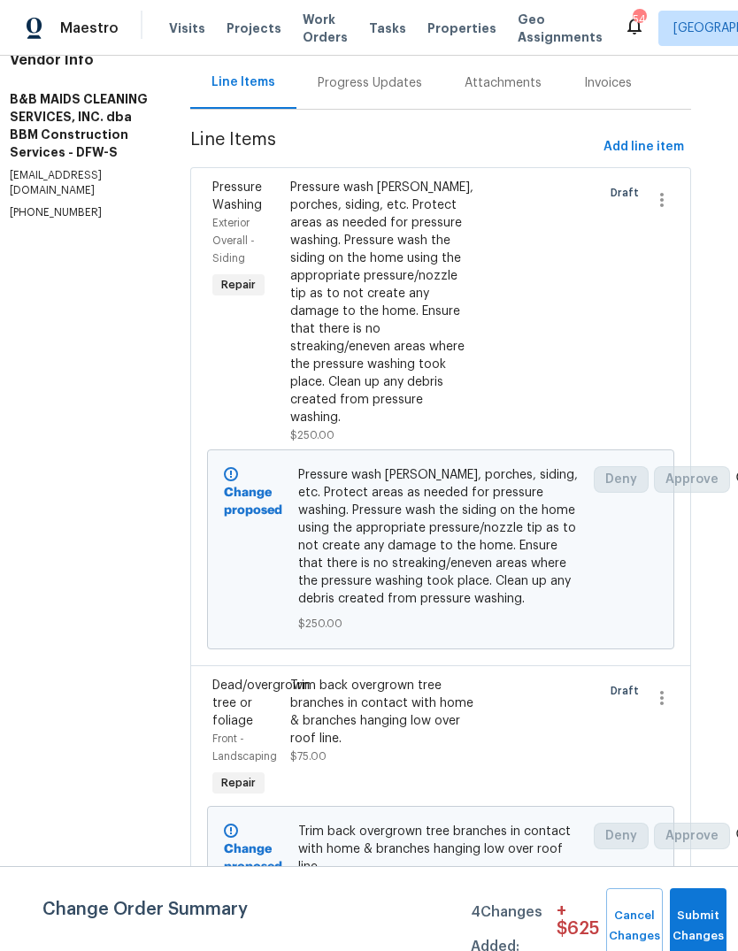
scroll to position [207, 19]
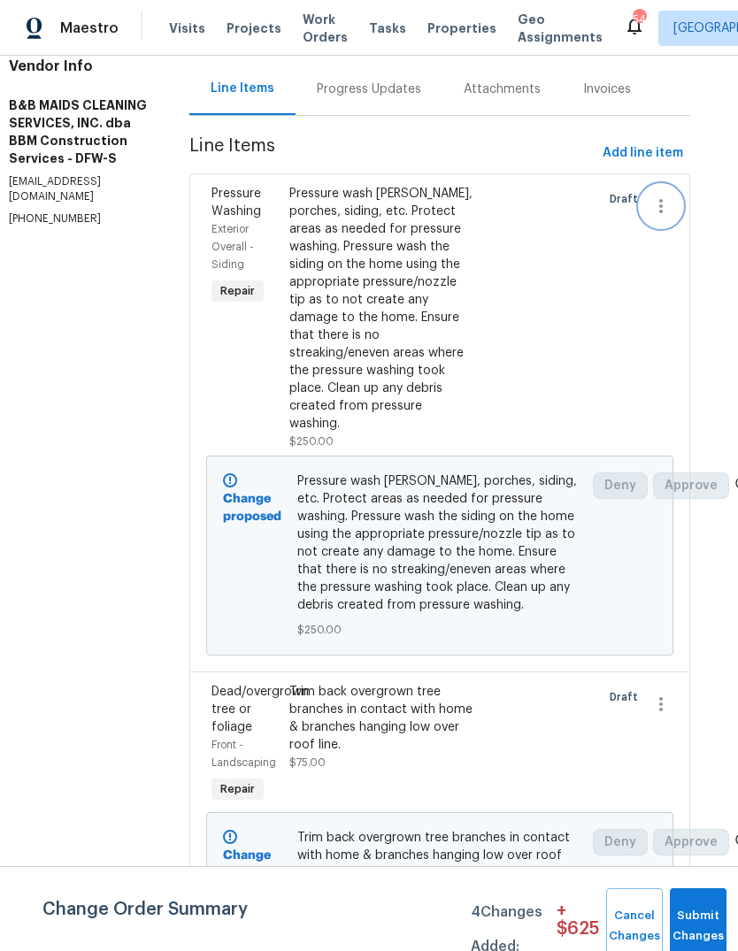
click at [666, 217] on icon "button" at bounding box center [661, 206] width 21 height 21
click at [680, 243] on li "Cancel" at bounding box center [679, 237] width 68 height 29
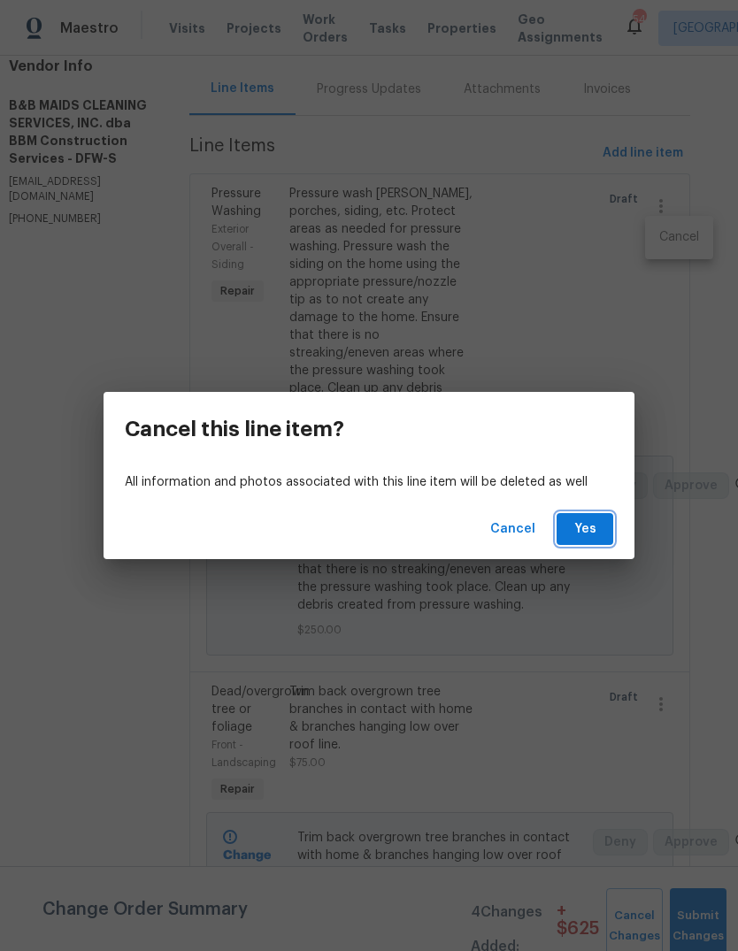
click at [582, 532] on span "Yes" at bounding box center [585, 530] width 28 height 22
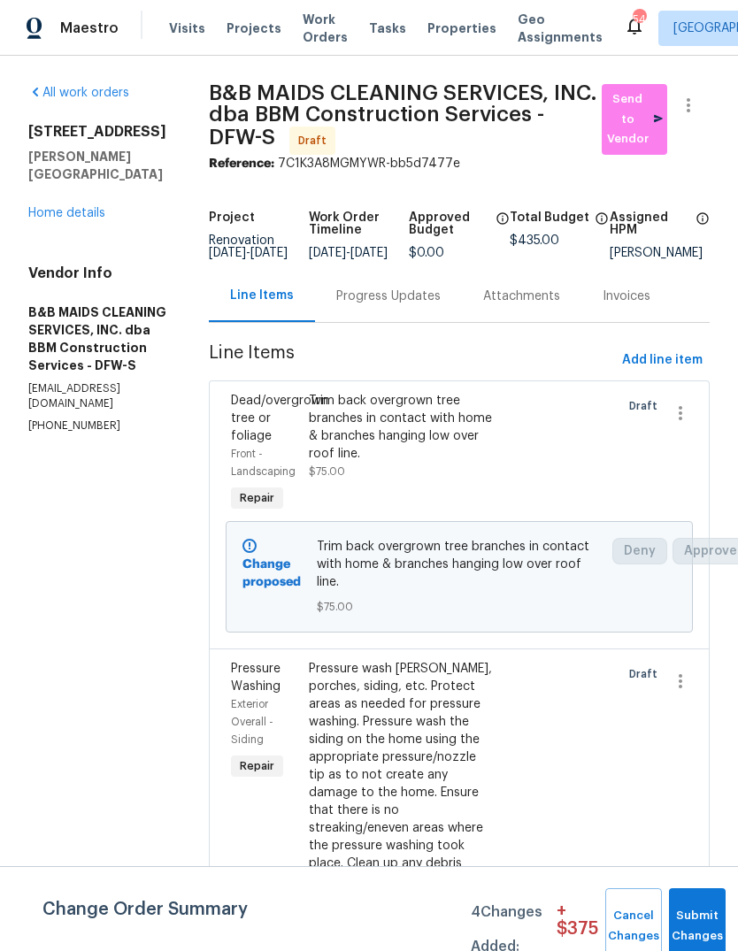
scroll to position [0, 0]
click at [61, 207] on link "Home details" at bounding box center [66, 213] width 77 height 12
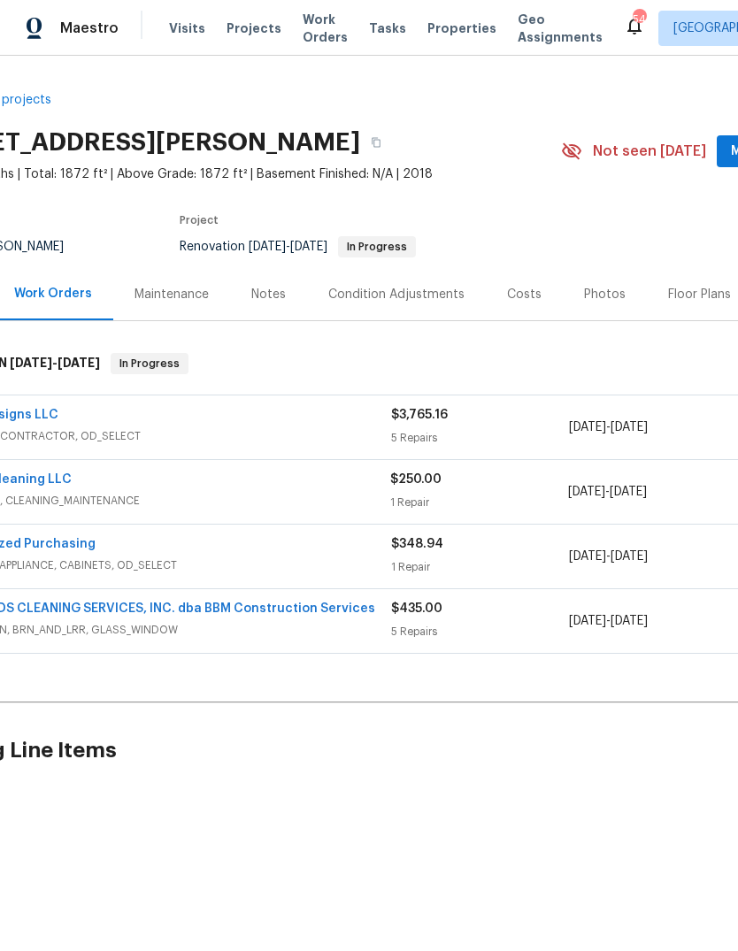
scroll to position [0, 75]
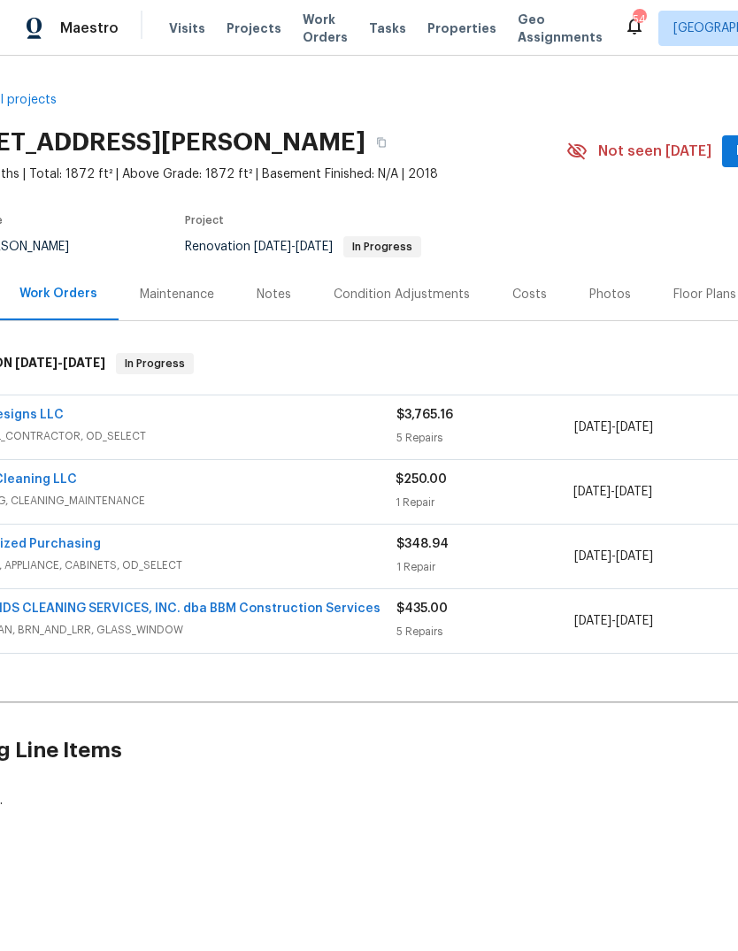
click at [52, 603] on link "B&B MAIDS CLEANING SERVICES, INC. dba BBM Construction Services" at bounding box center [166, 609] width 428 height 12
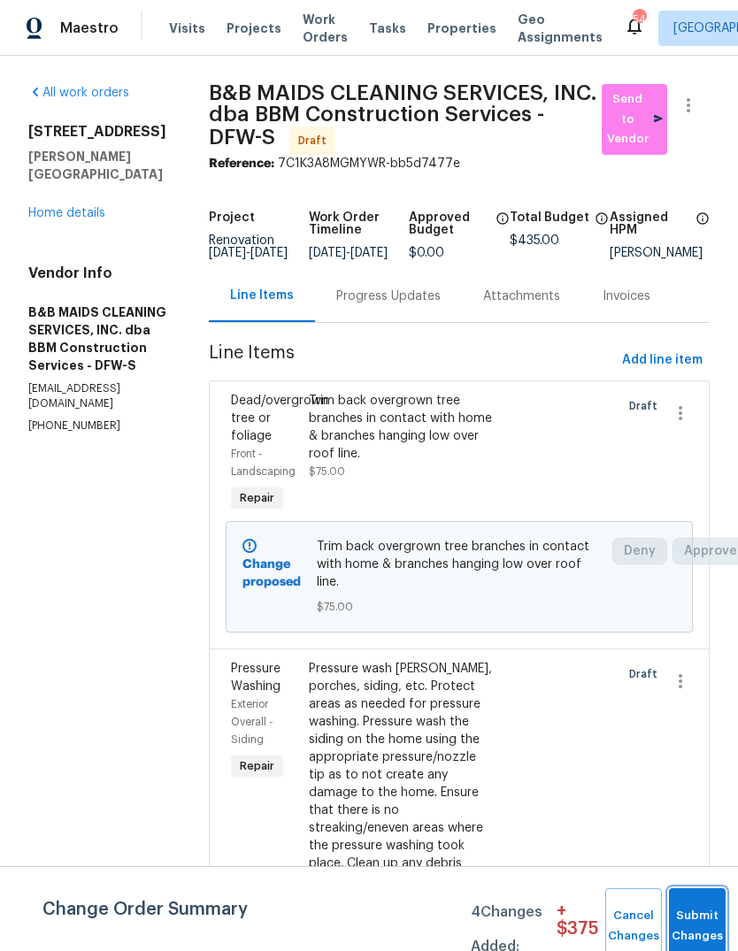
click at [698, 926] on span "Submit Changes" at bounding box center [697, 926] width 39 height 41
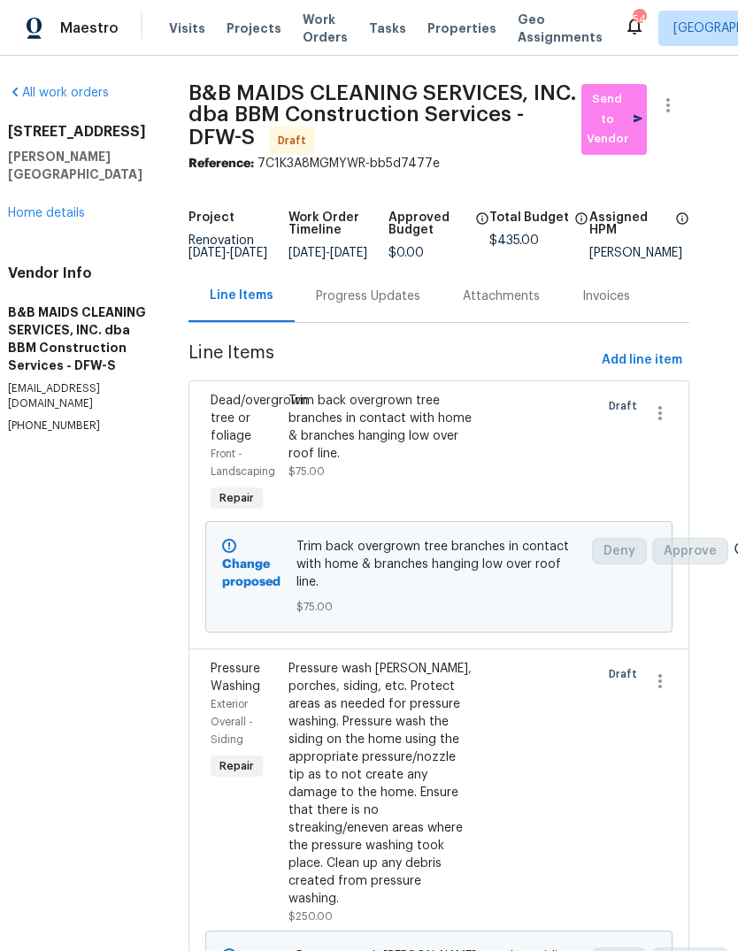
click at [50, 207] on link "Home details" at bounding box center [46, 213] width 77 height 12
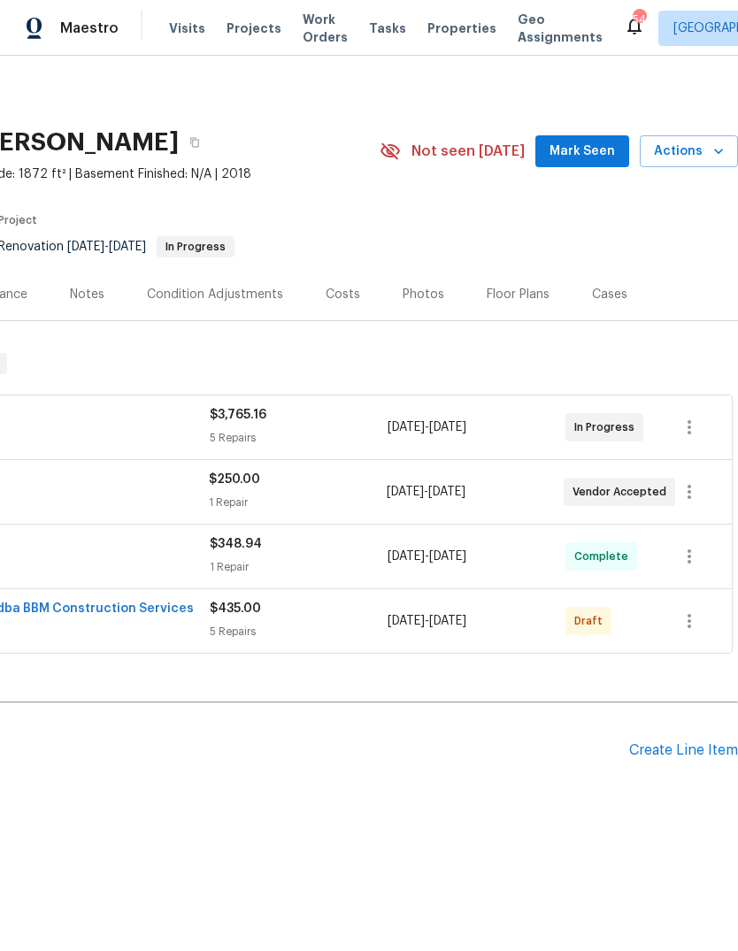
scroll to position [0, 262]
click at [691, 626] on icon "button" at bounding box center [689, 621] width 21 height 21
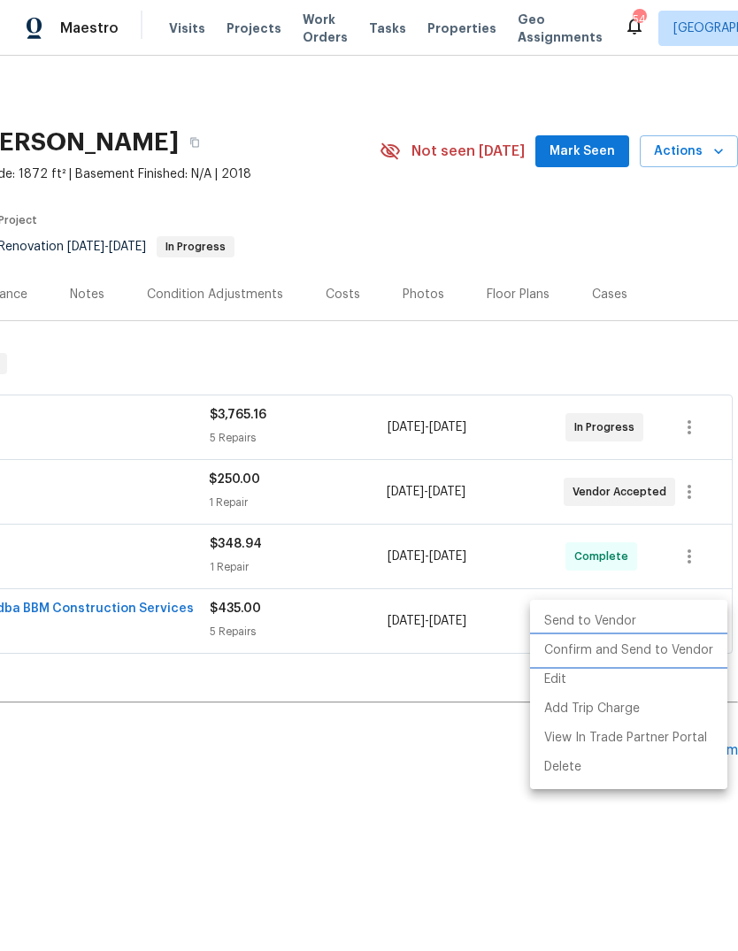
click at [666, 655] on li "Confirm and Send to Vendor" at bounding box center [628, 650] width 197 height 29
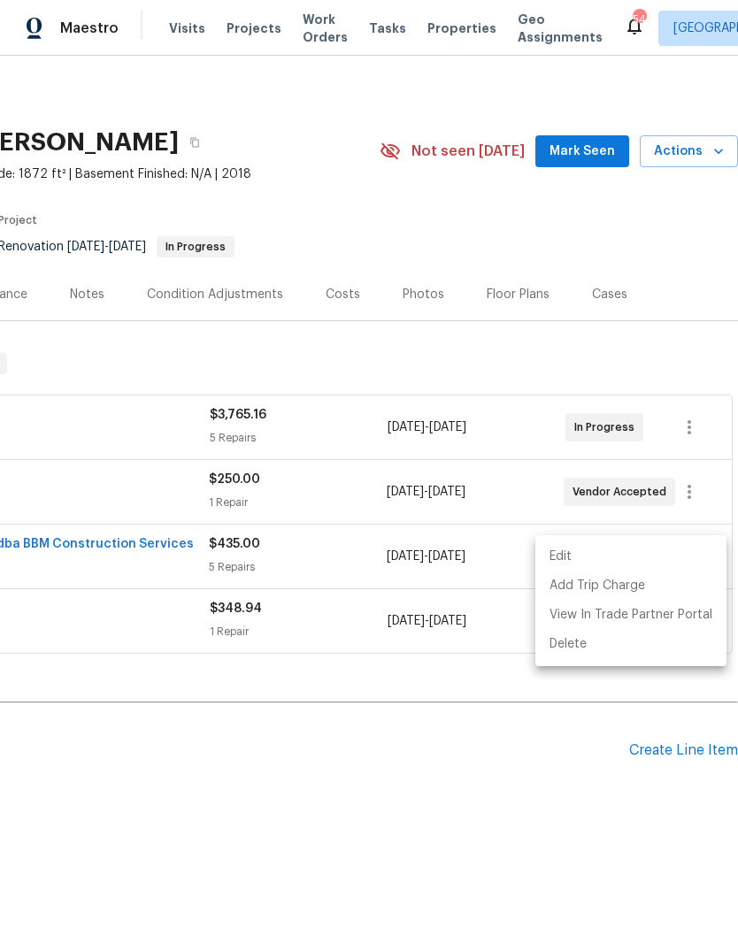
click at [137, 549] on div at bounding box center [369, 475] width 738 height 951
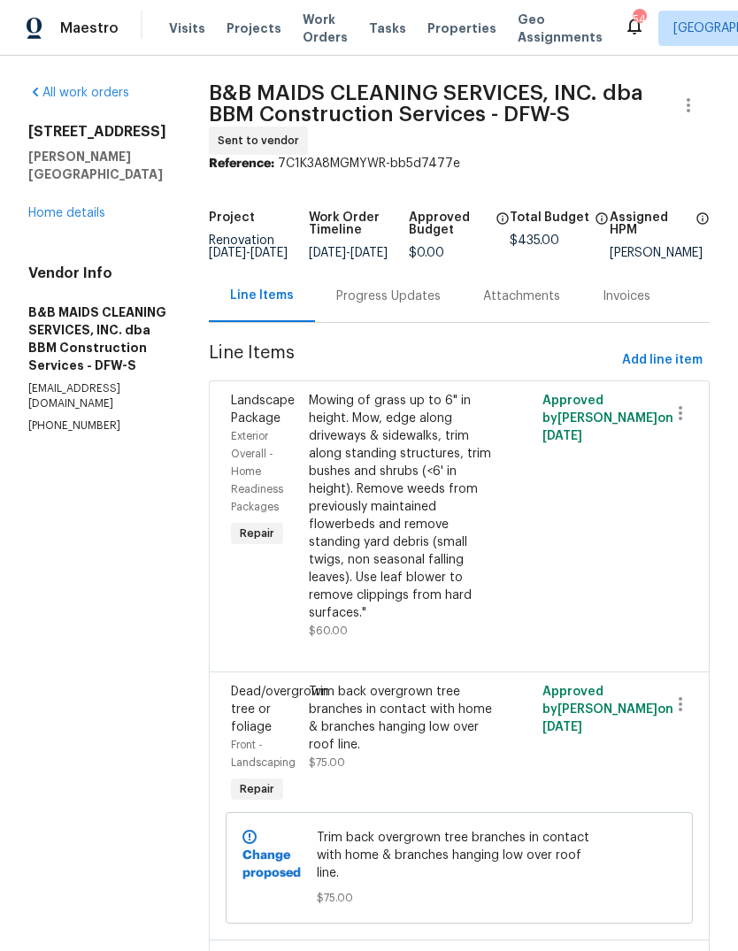
click at [418, 305] on div "Progress Updates" at bounding box center [388, 297] width 104 height 18
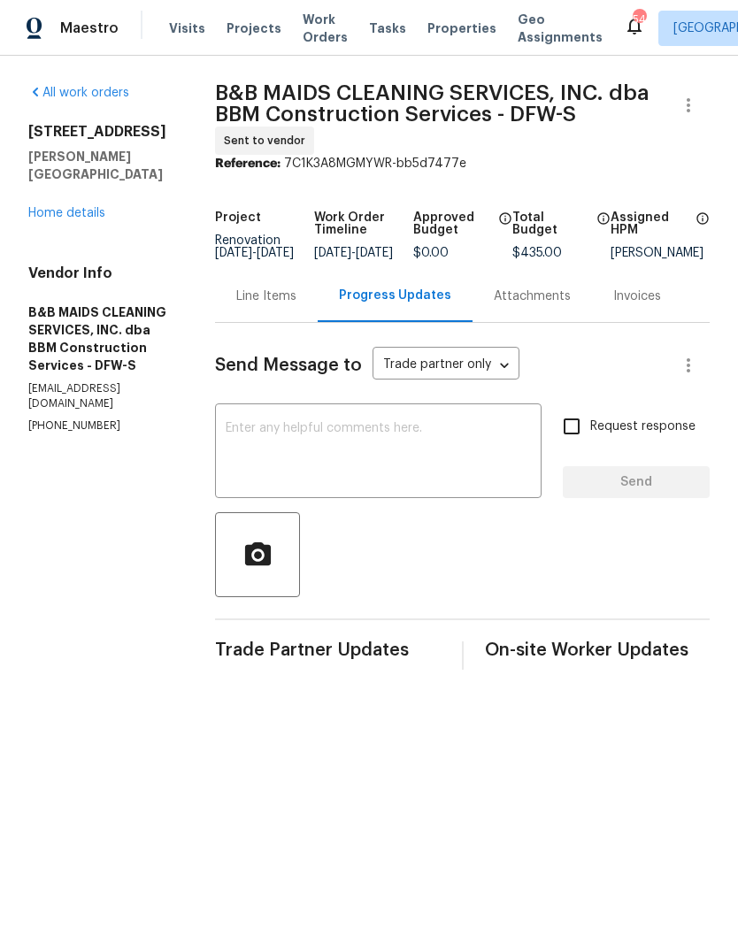
click at [421, 441] on textarea at bounding box center [378, 453] width 305 height 62
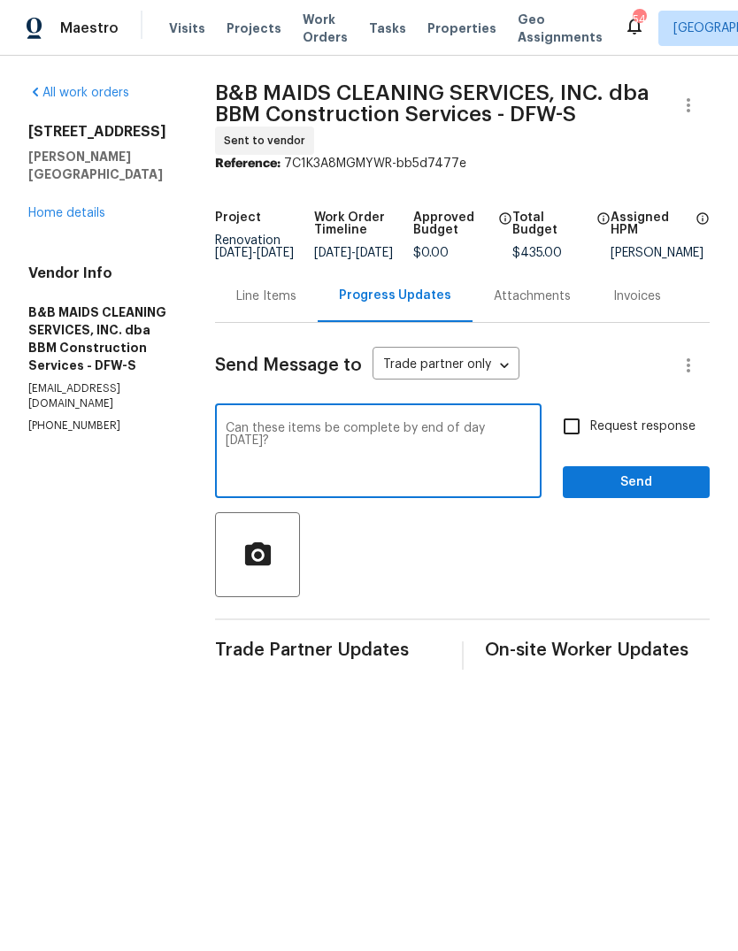
type textarea "Can these items be complete by end of day Monday?"
click at [584, 438] on input "Request response" at bounding box center [571, 426] width 37 height 37
checkbox input "true"
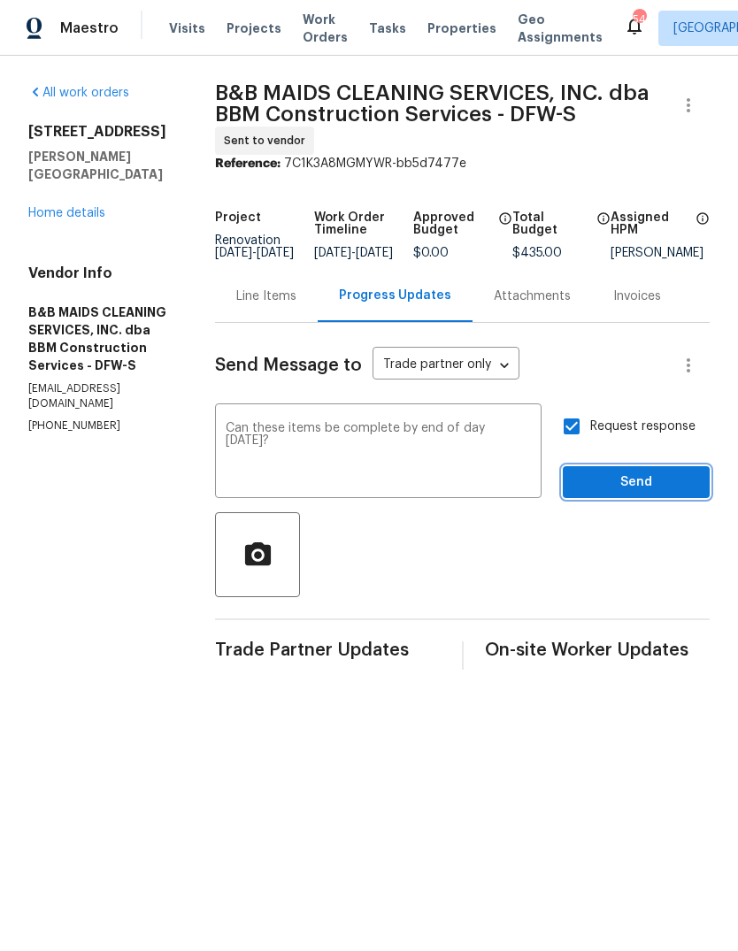
click at [662, 494] on span "Send" at bounding box center [636, 483] width 119 height 22
